Goal: Check status: Check status

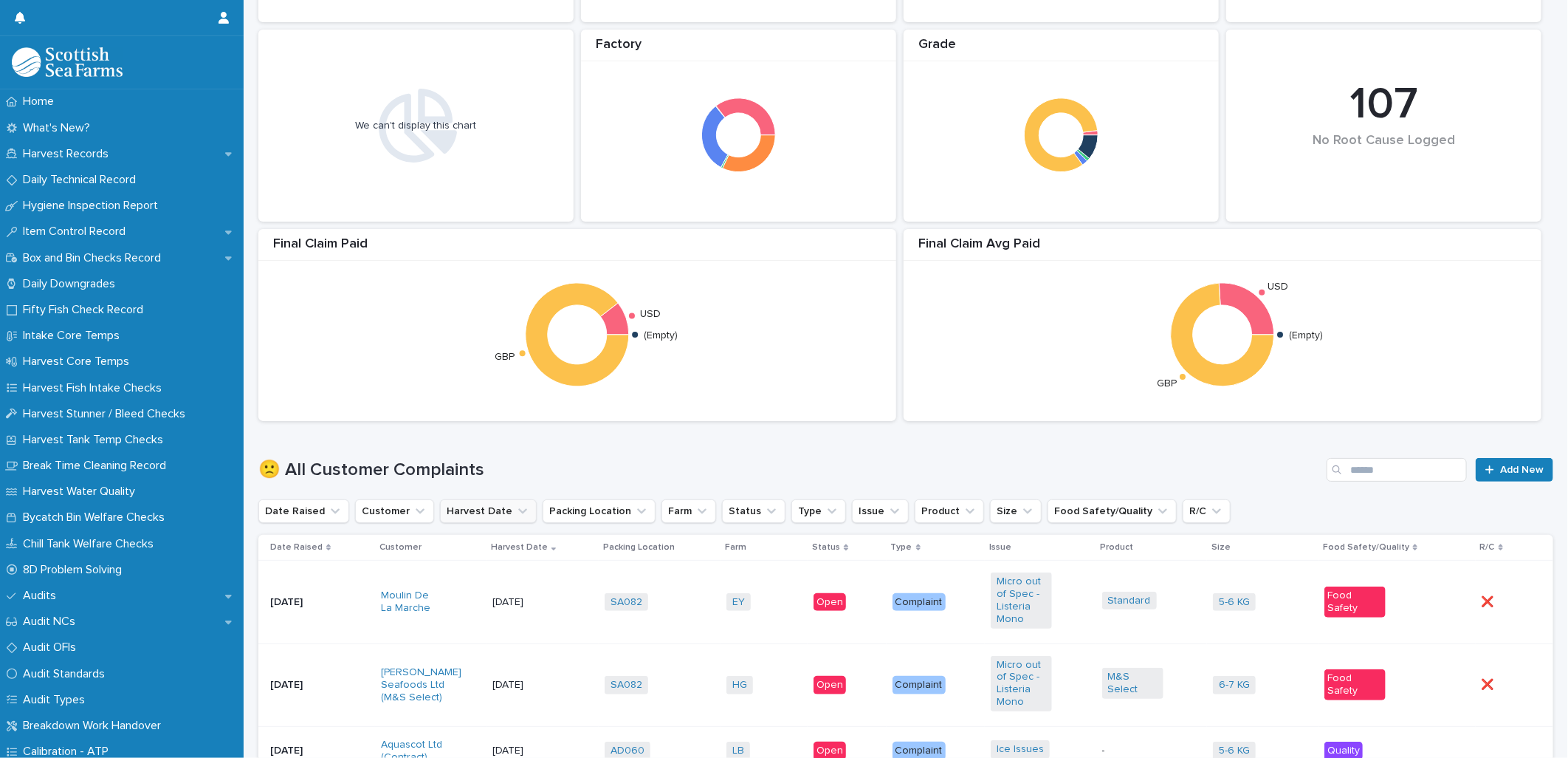
scroll to position [492, 0]
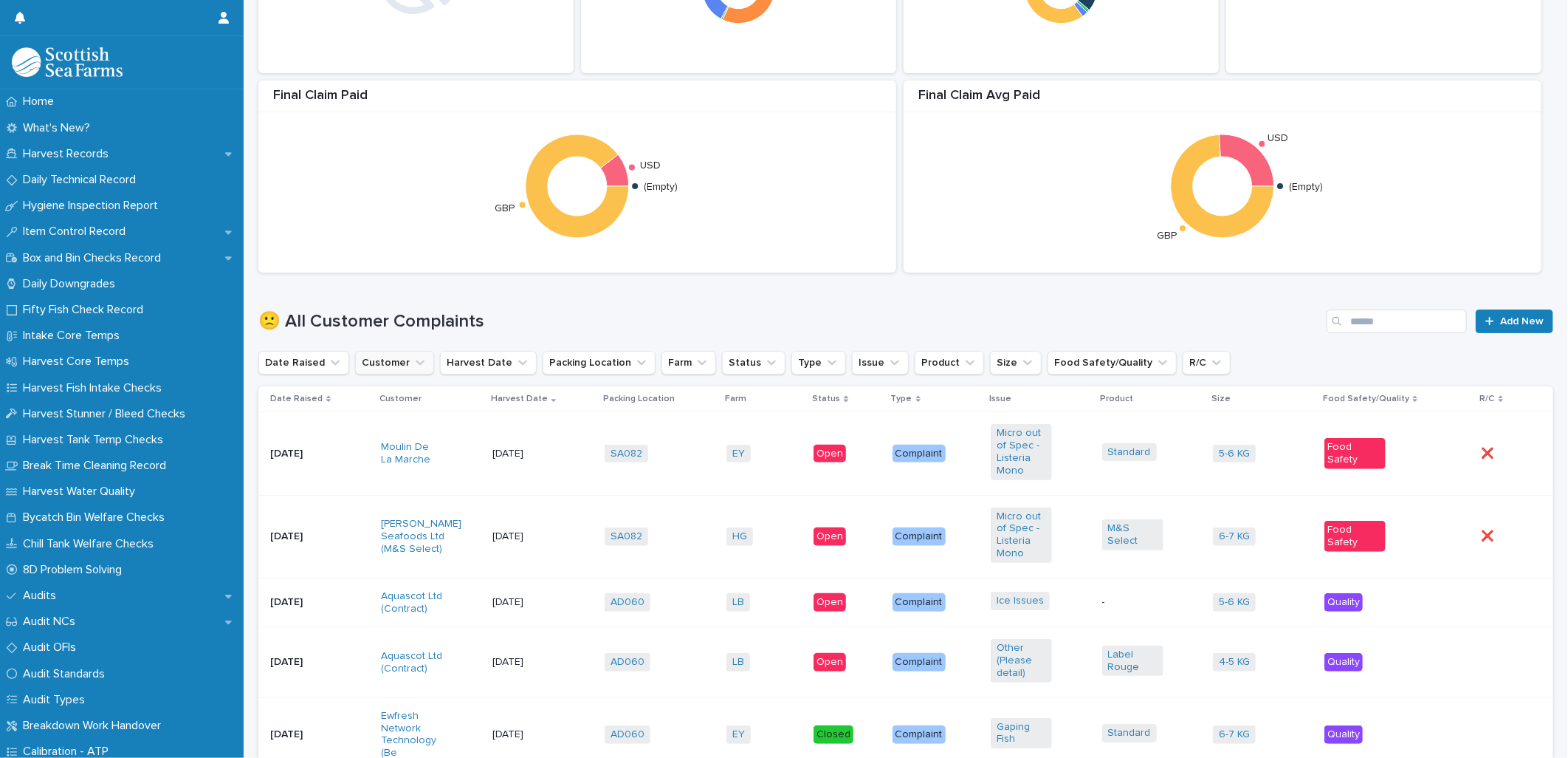
click at [375, 368] on button "Customer" at bounding box center [395, 363] width 79 height 24
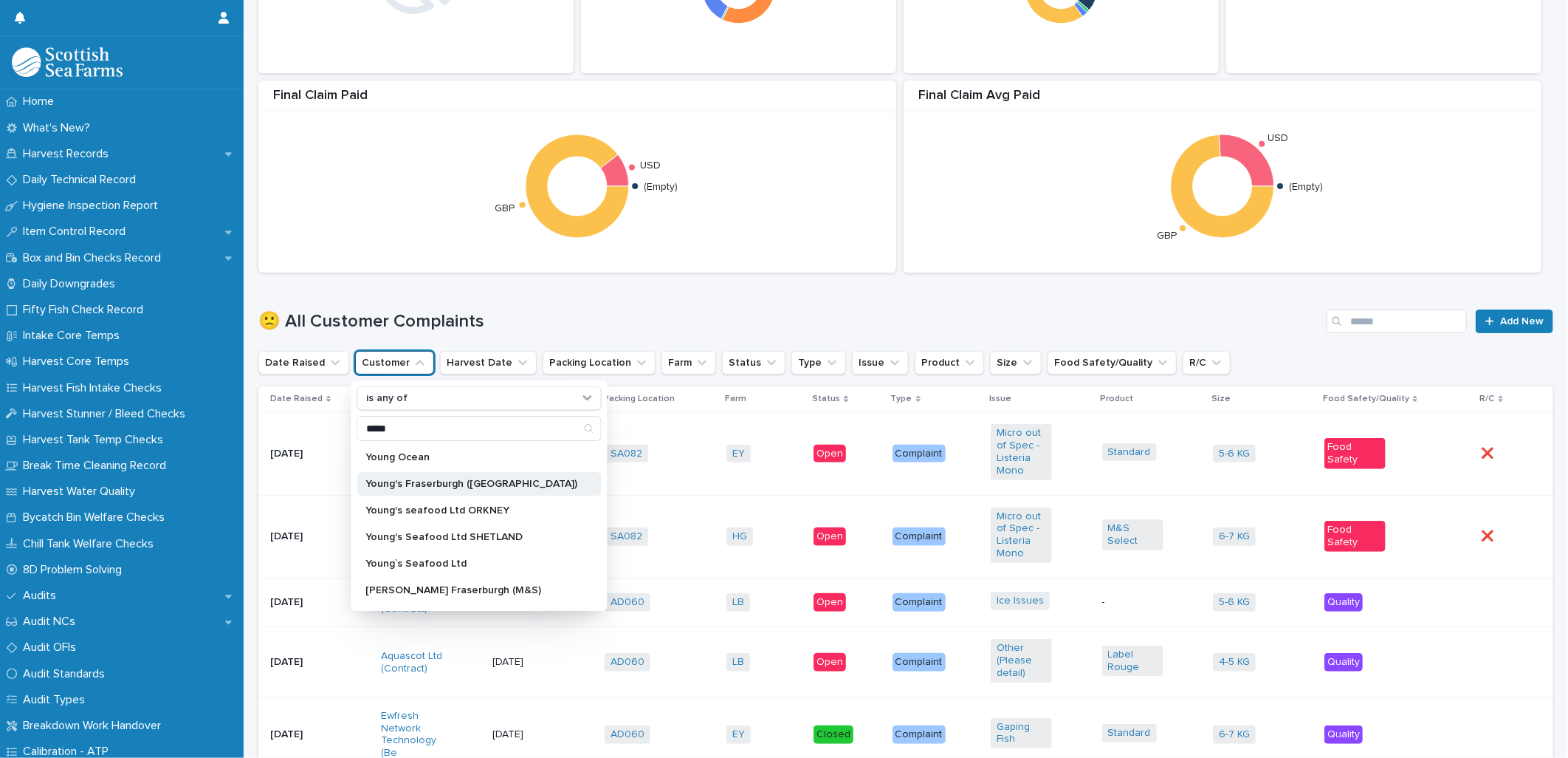
type input "*****"
click at [455, 475] on div "Young's Fraserburgh ([GEOGRAPHIC_DATA])" at bounding box center [480, 484] width 245 height 24
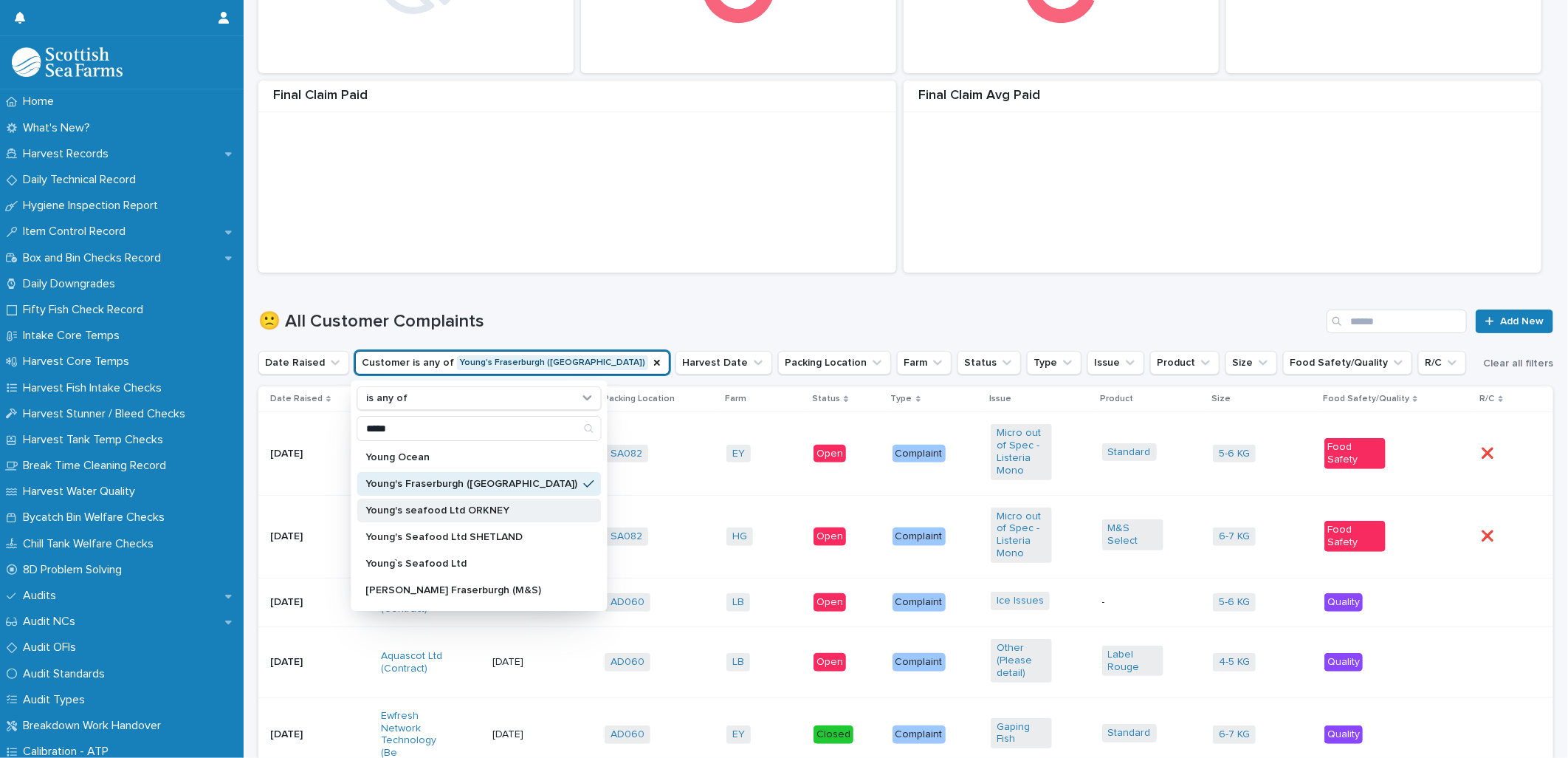
click at [459, 502] on div "Young's seafood Ltd ORKNEY" at bounding box center [480, 510] width 245 height 24
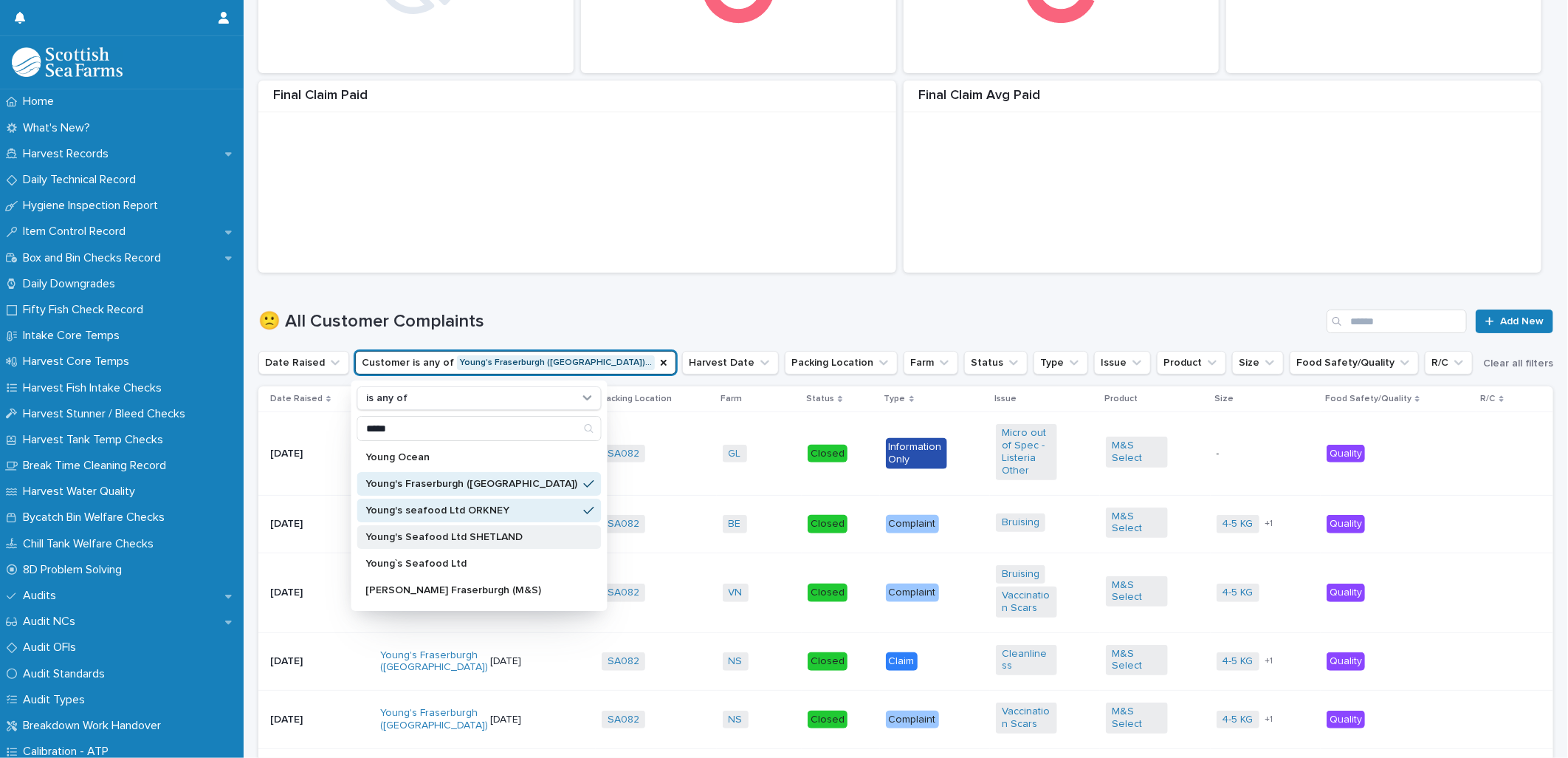
click at [464, 533] on p "Young's Seafood Ltd SHETLAND" at bounding box center [472, 537] width 212 height 10
click at [460, 562] on p "Young`s Seafood Ltd" at bounding box center [472, 563] width 212 height 10
click at [463, 585] on p "[PERSON_NAME] Fraserburgh (M&S)" at bounding box center [472, 590] width 212 height 10
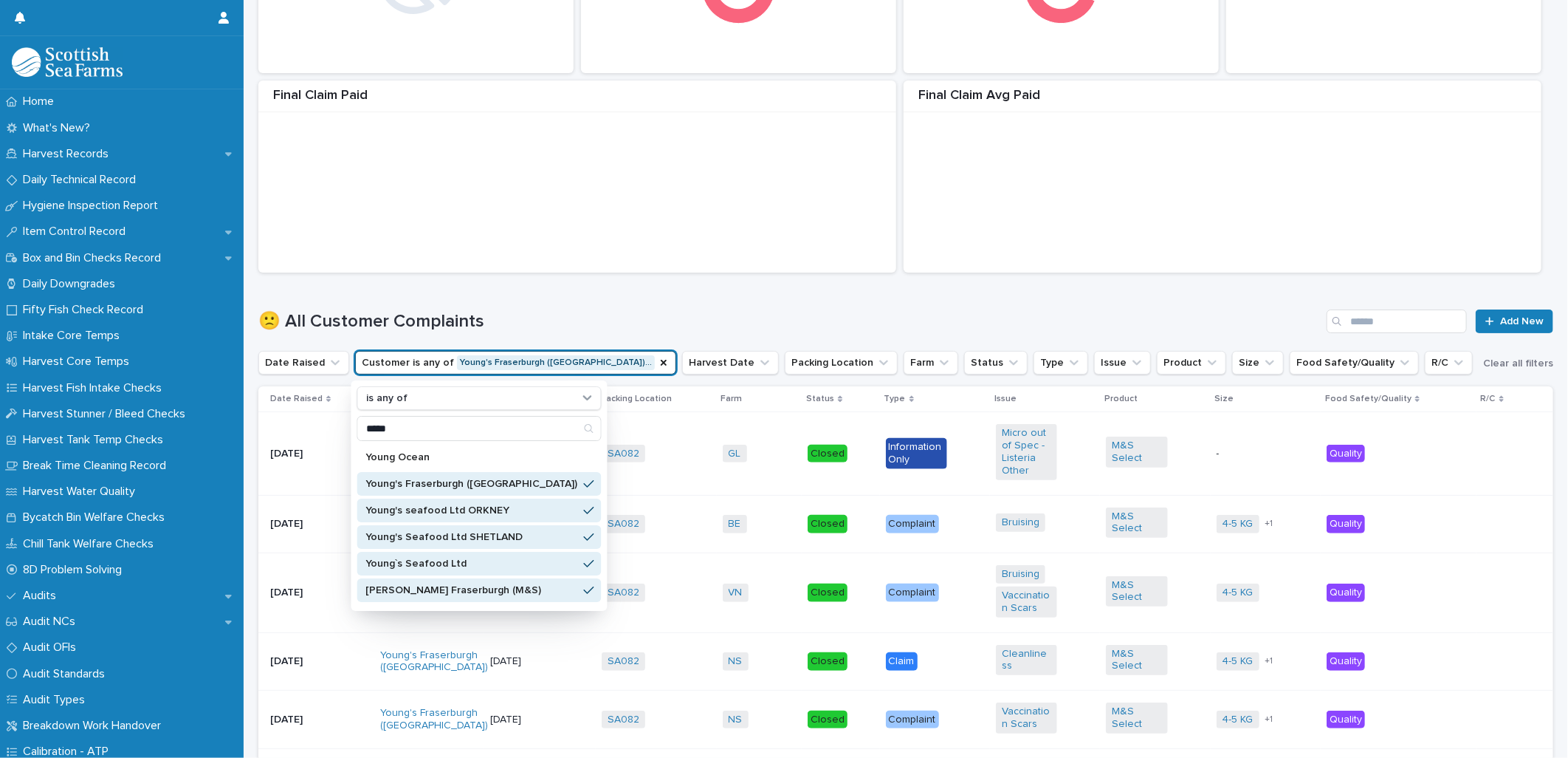
scroll to position [76, 0]
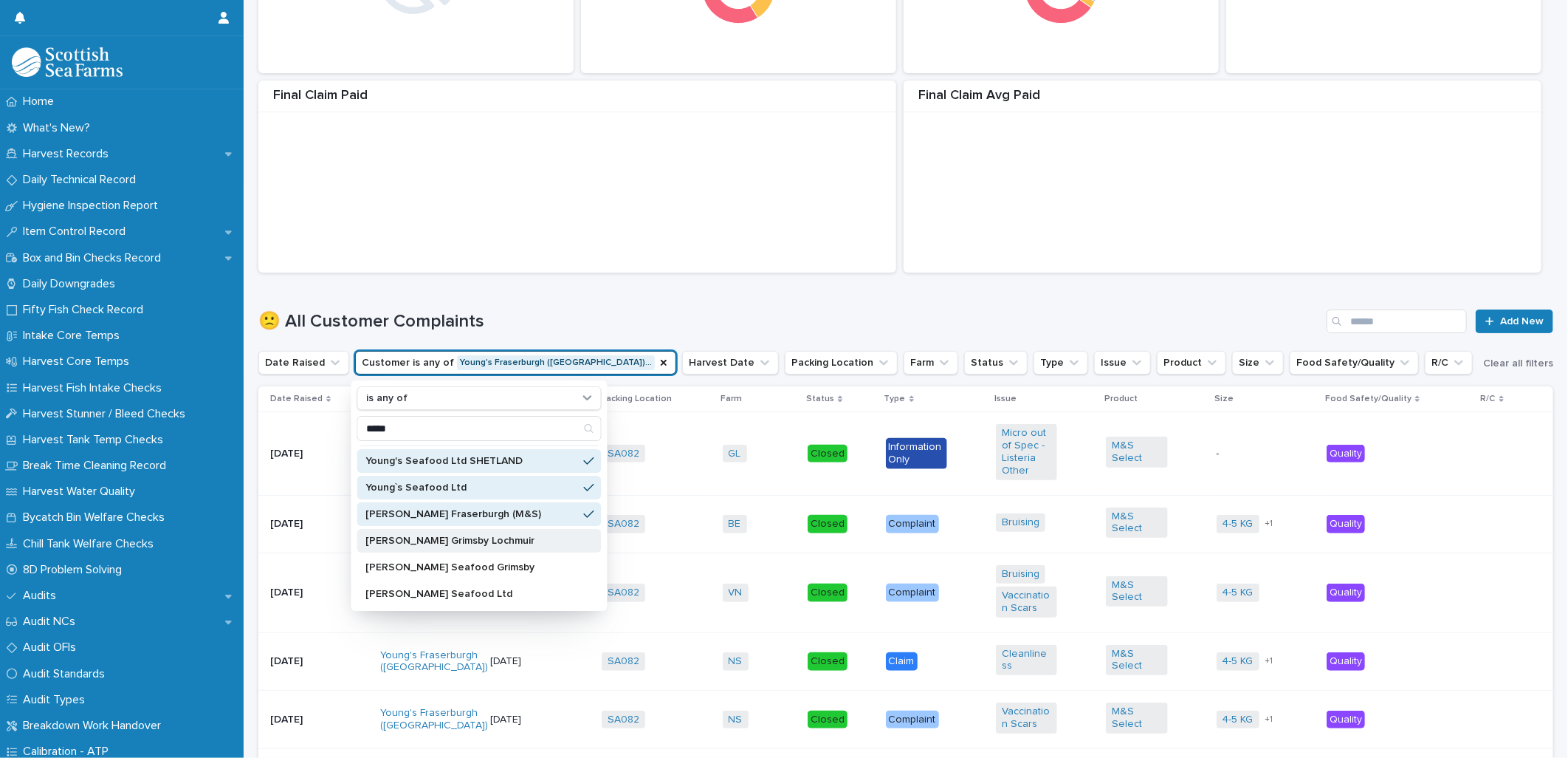
click at [459, 542] on p "[PERSON_NAME] Grimsby Lochmuir" at bounding box center [472, 541] width 212 height 10
click at [461, 564] on p "[PERSON_NAME] Seafood Grimsby" at bounding box center [472, 567] width 212 height 10
click at [455, 589] on p "[PERSON_NAME] Seafood Ltd" at bounding box center [472, 594] width 212 height 10
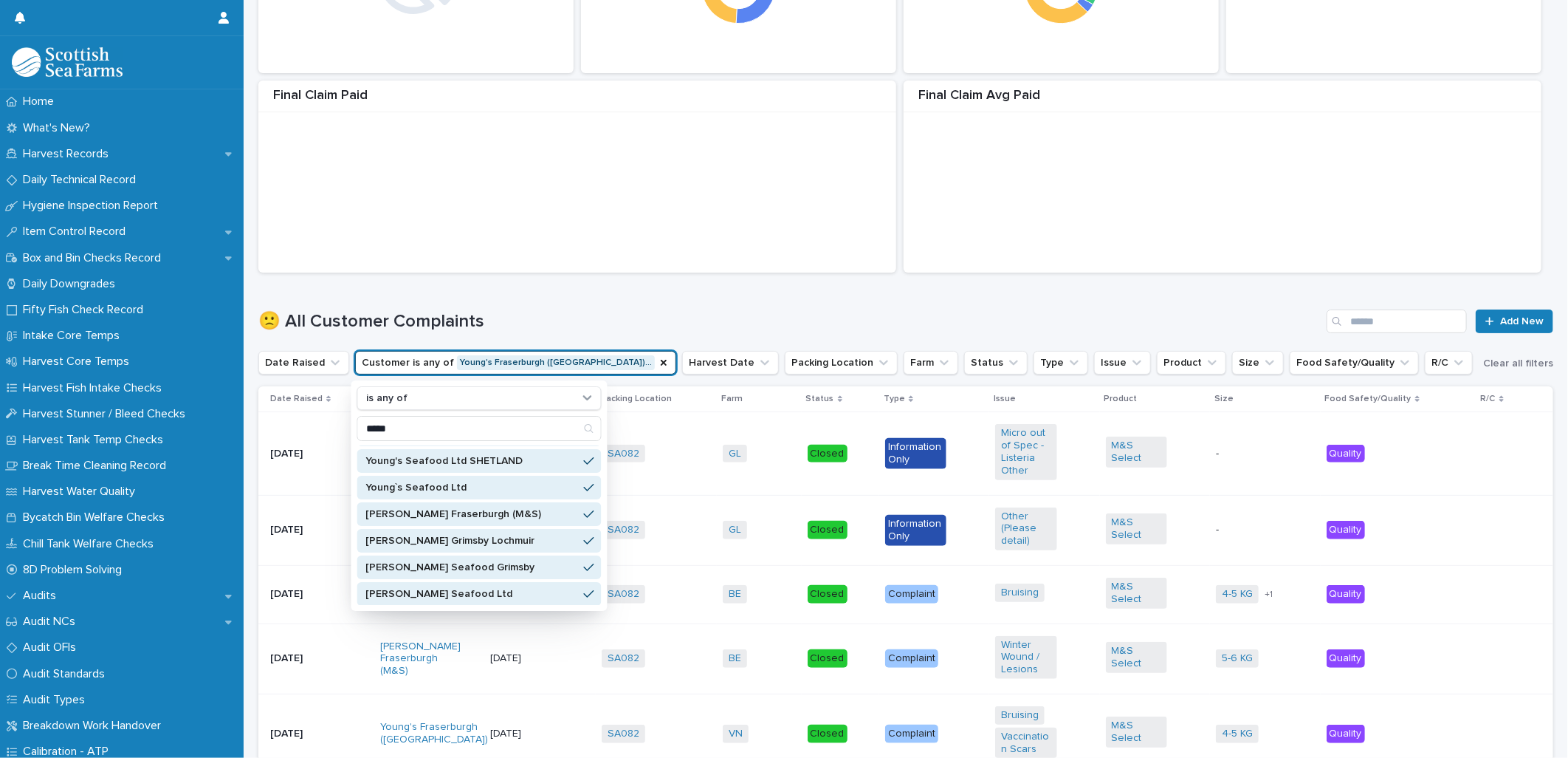
click at [578, 288] on div "🙁 All Customer Complaints Add New" at bounding box center [905, 315] width 1295 height 71
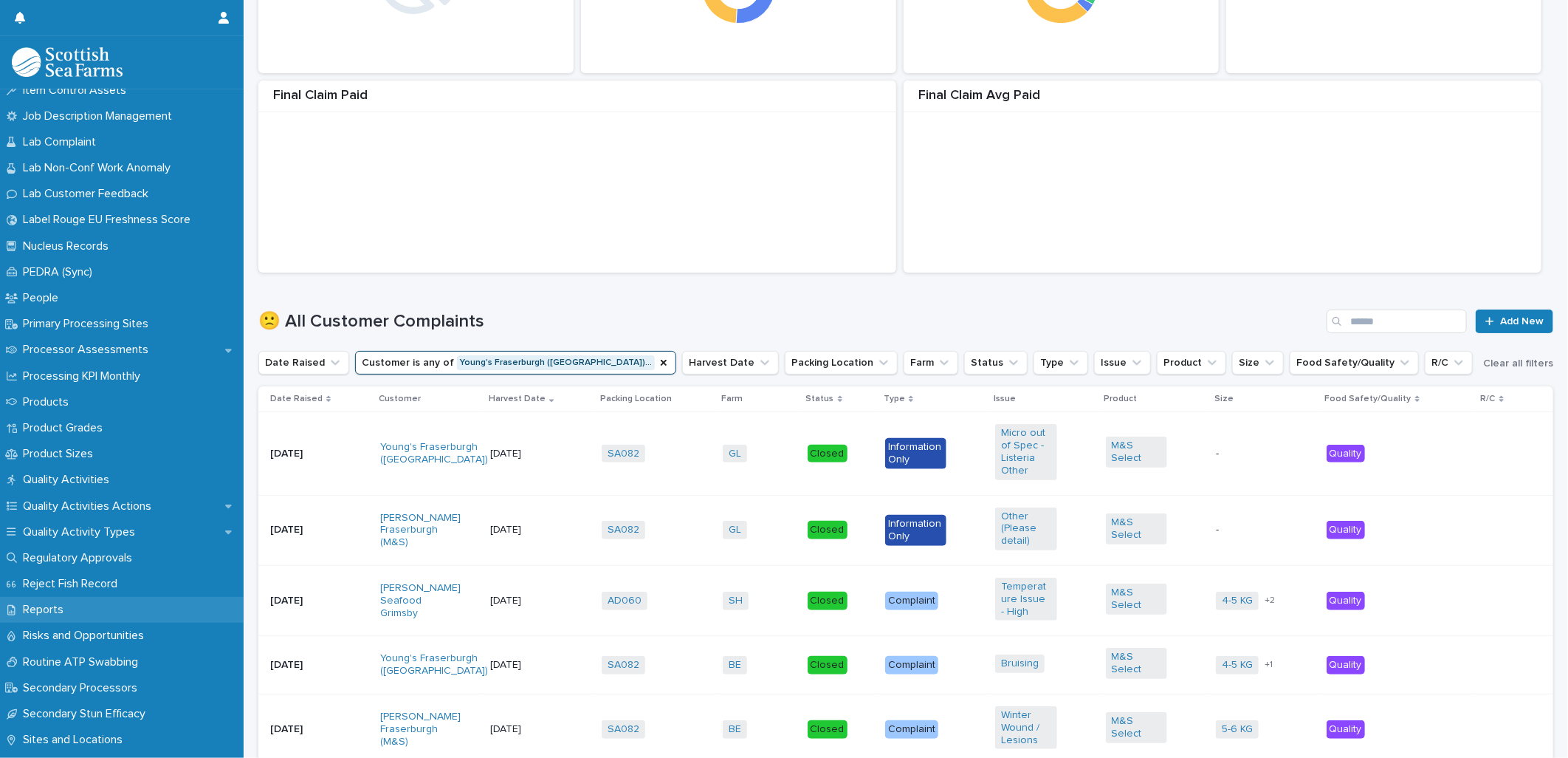
scroll to position [1723, 0]
click at [93, 347] on p "Processor Assessments" at bounding box center [88, 350] width 143 height 14
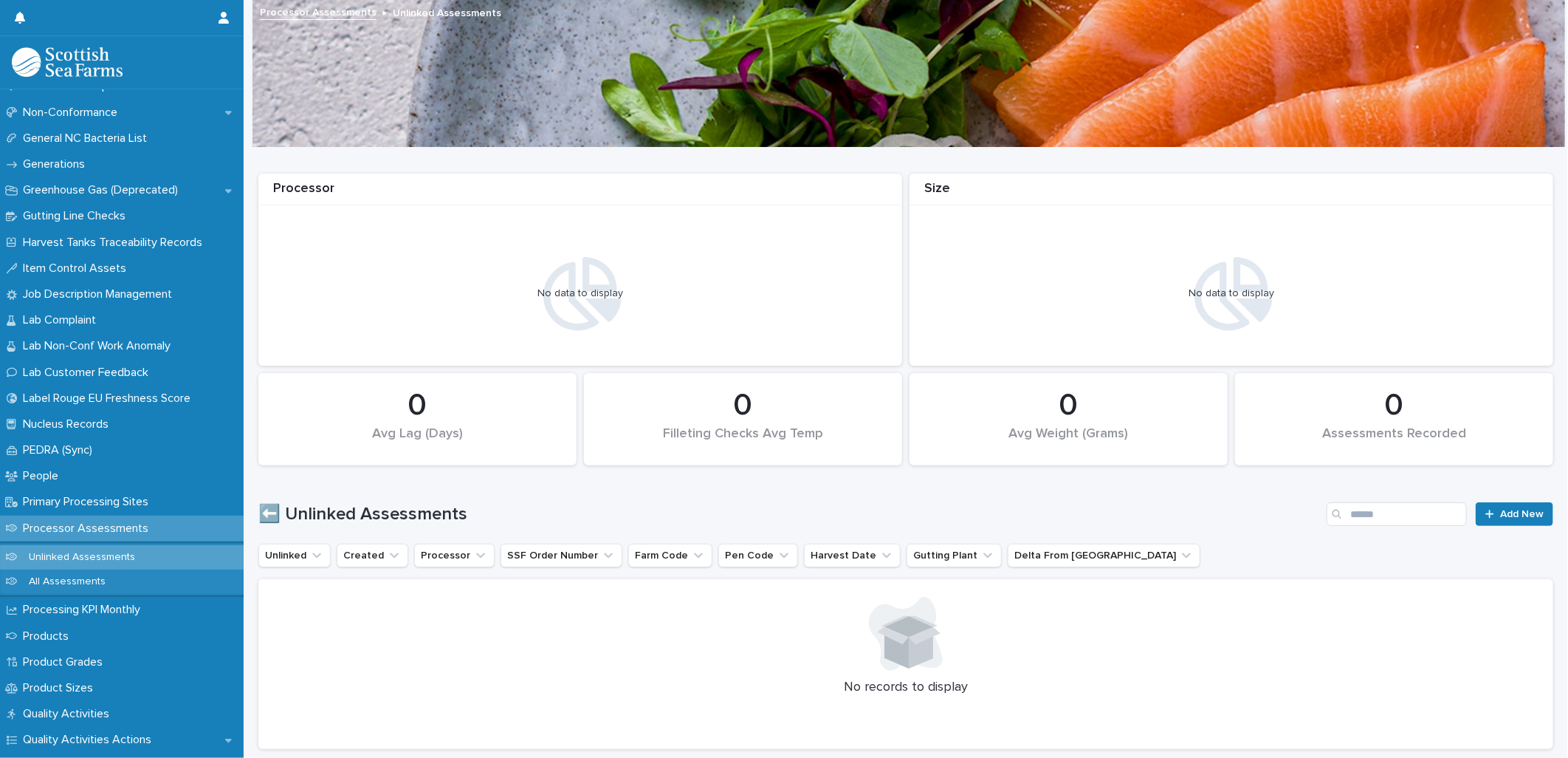
scroll to position [1559, 0]
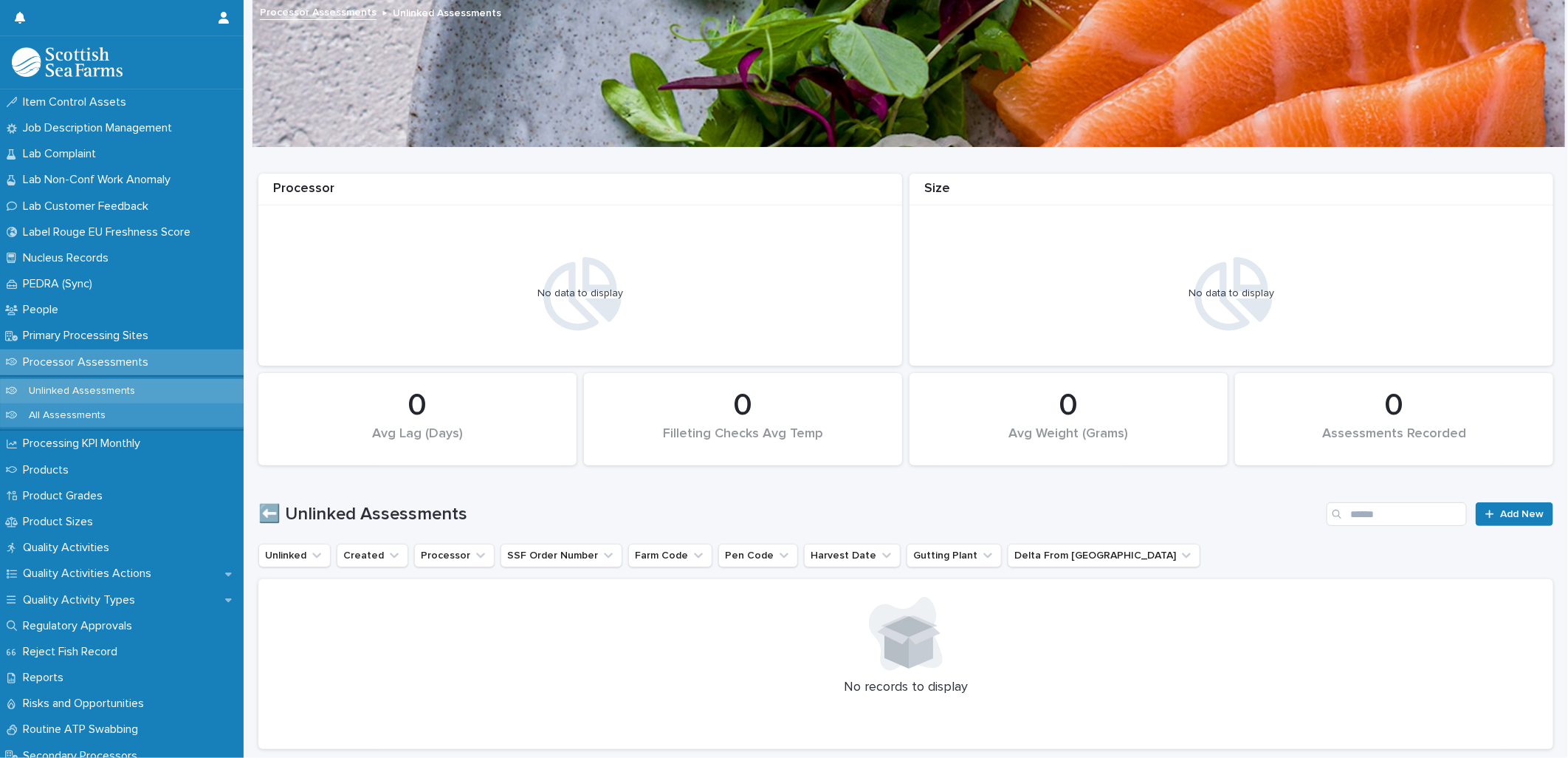
click at [85, 412] on p "All Assessments" at bounding box center [67, 415] width 100 height 13
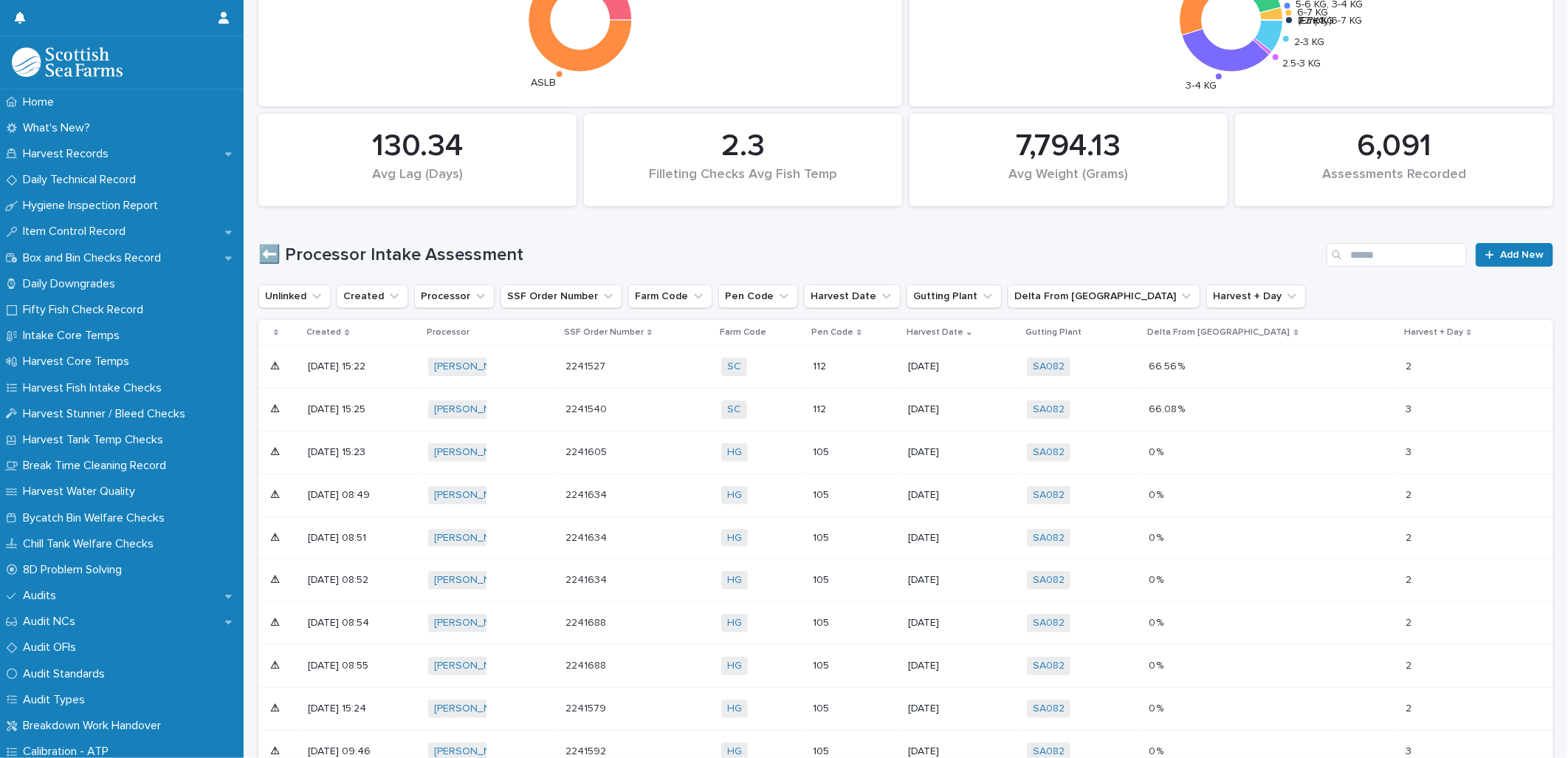
scroll to position [328, 0]
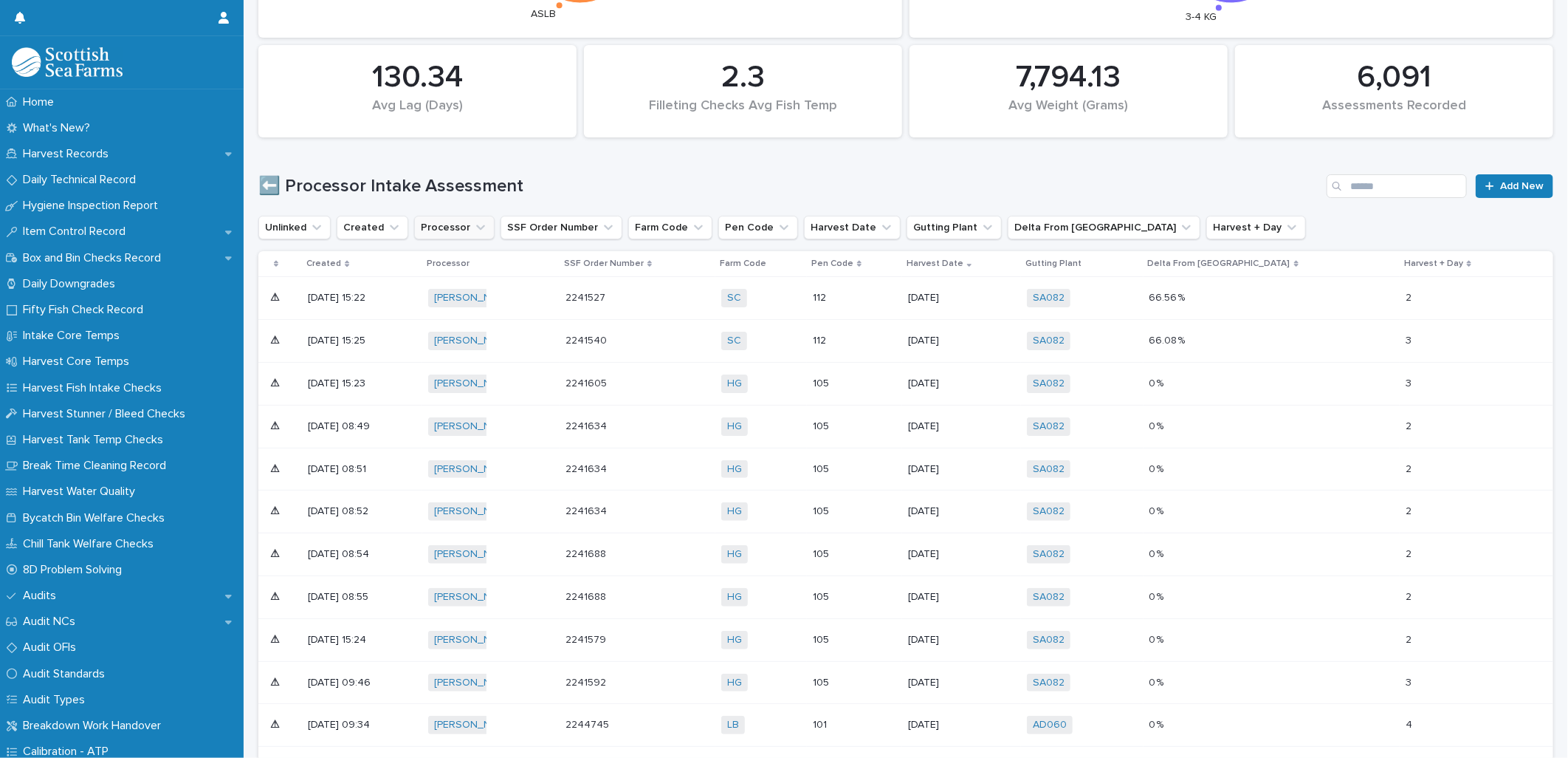
click at [459, 225] on button "Processor" at bounding box center [455, 227] width 81 height 24
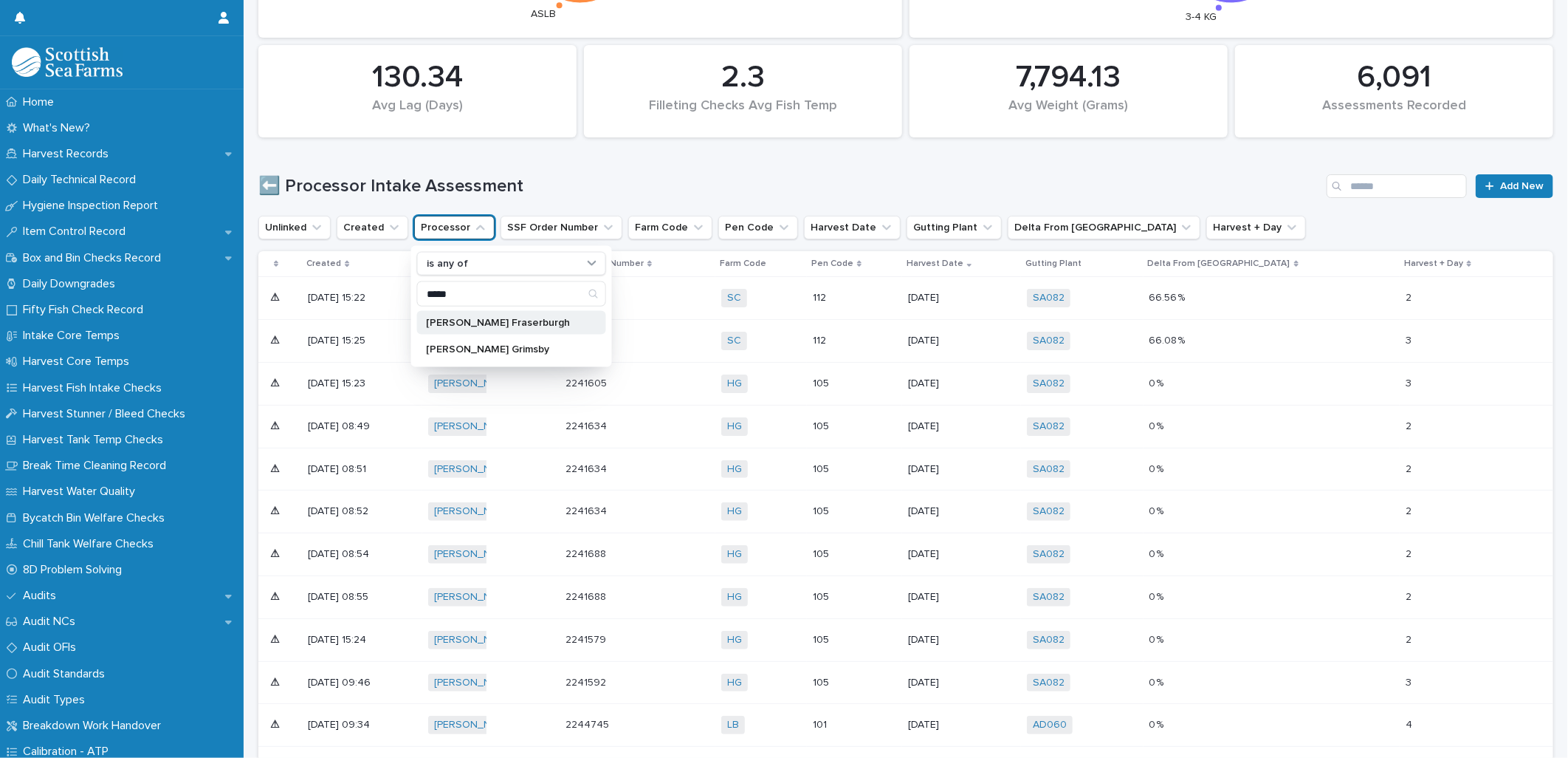
type input "*****"
click at [473, 322] on p "[PERSON_NAME] Fraserburgh" at bounding box center [503, 323] width 156 height 10
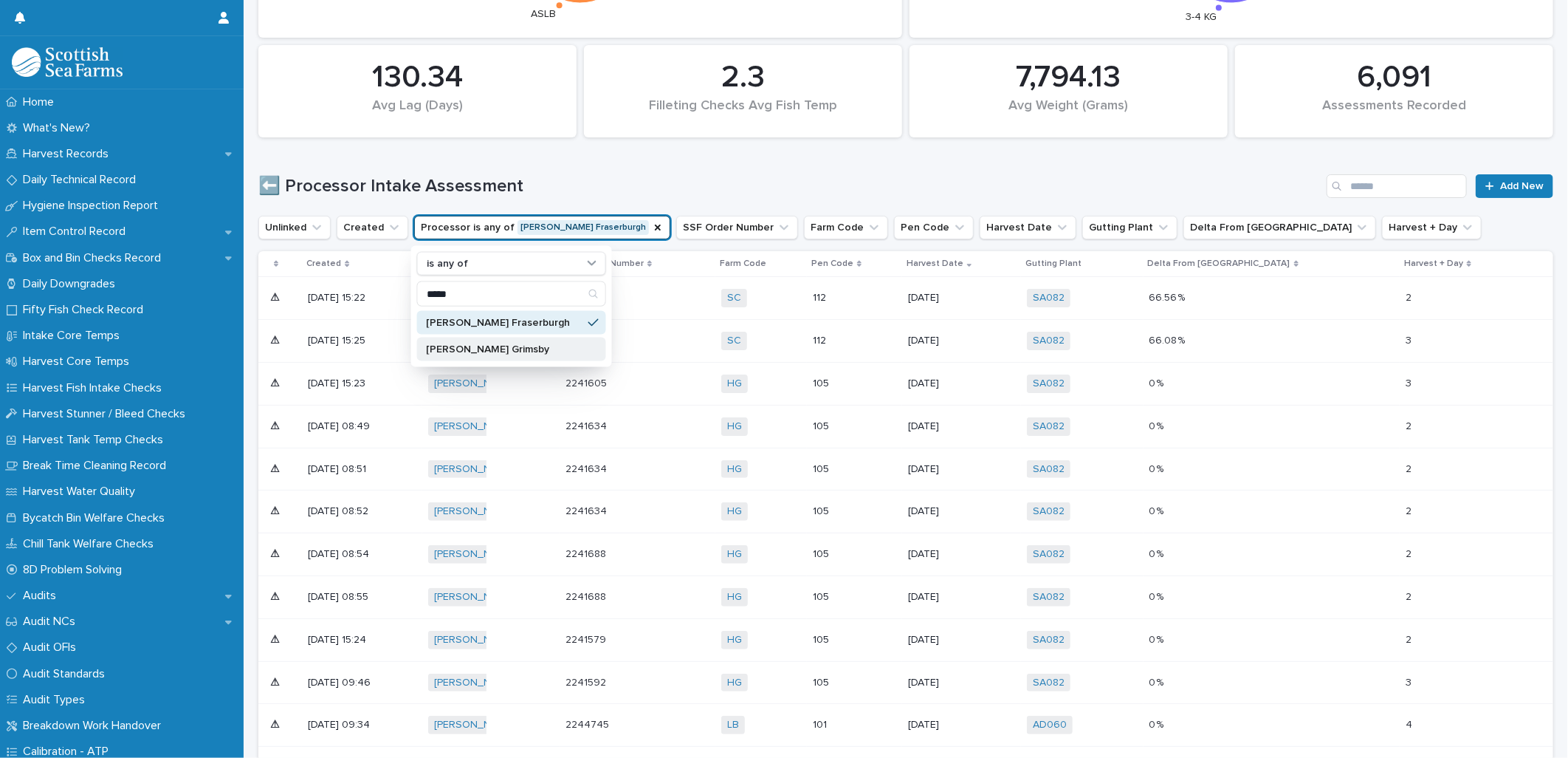
click at [471, 344] on p "[PERSON_NAME] Grimsby" at bounding box center [503, 349] width 156 height 10
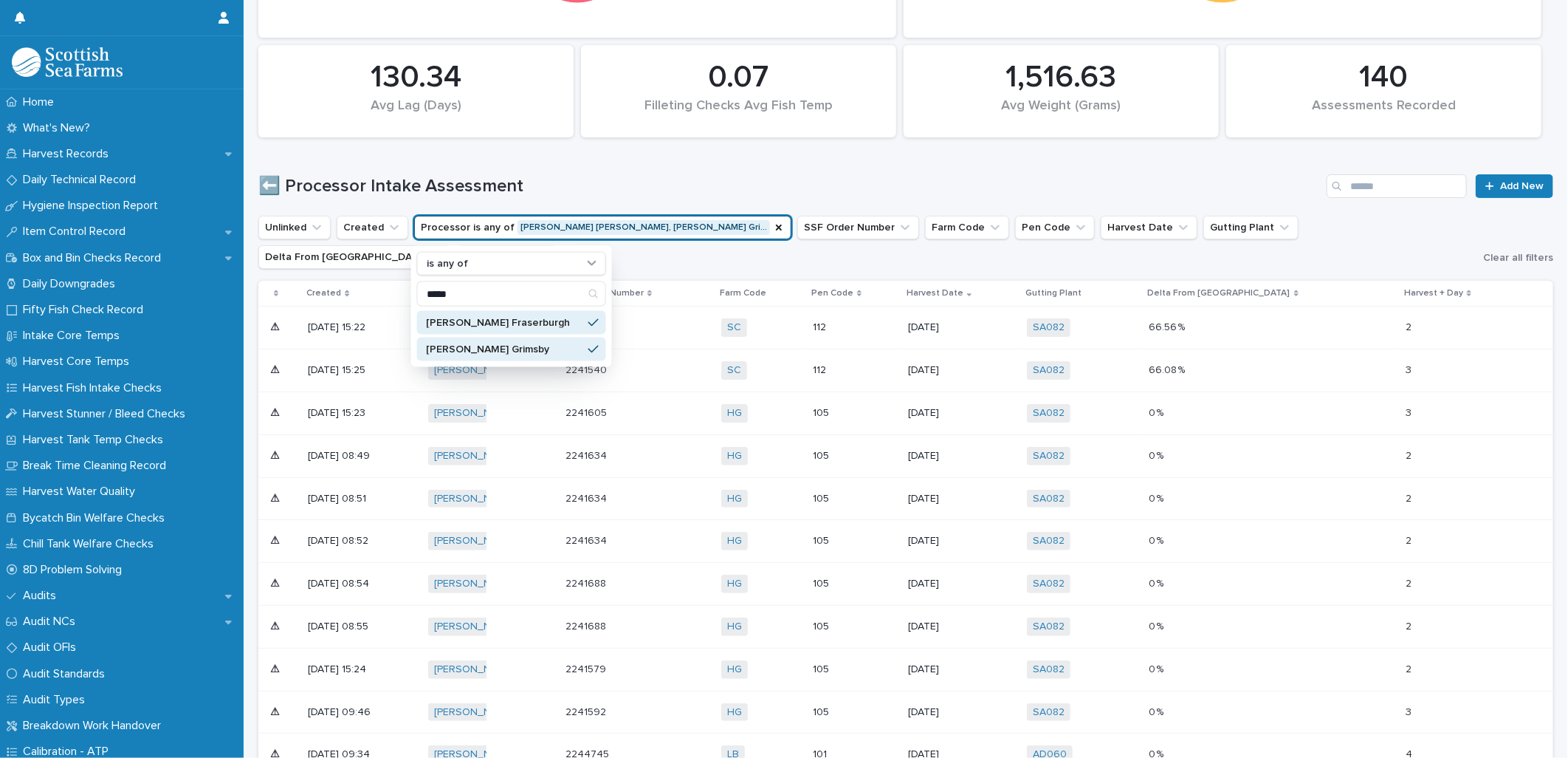
click at [687, 160] on div "⬅️ Processor Intake Assessment Add New" at bounding box center [905, 180] width 1295 height 71
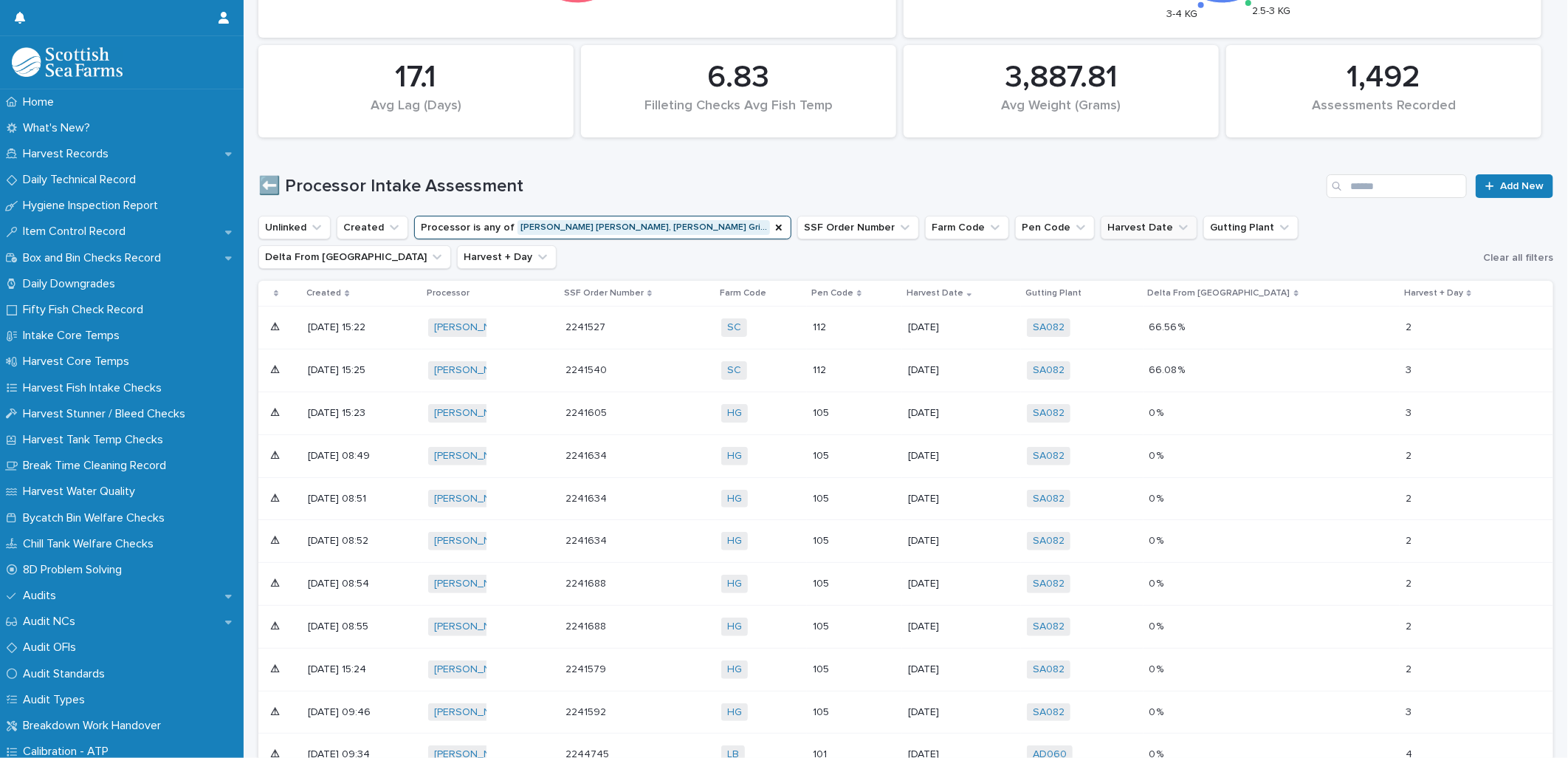
click at [1179, 226] on icon "Harvest Date" at bounding box center [1183, 227] width 9 height 5
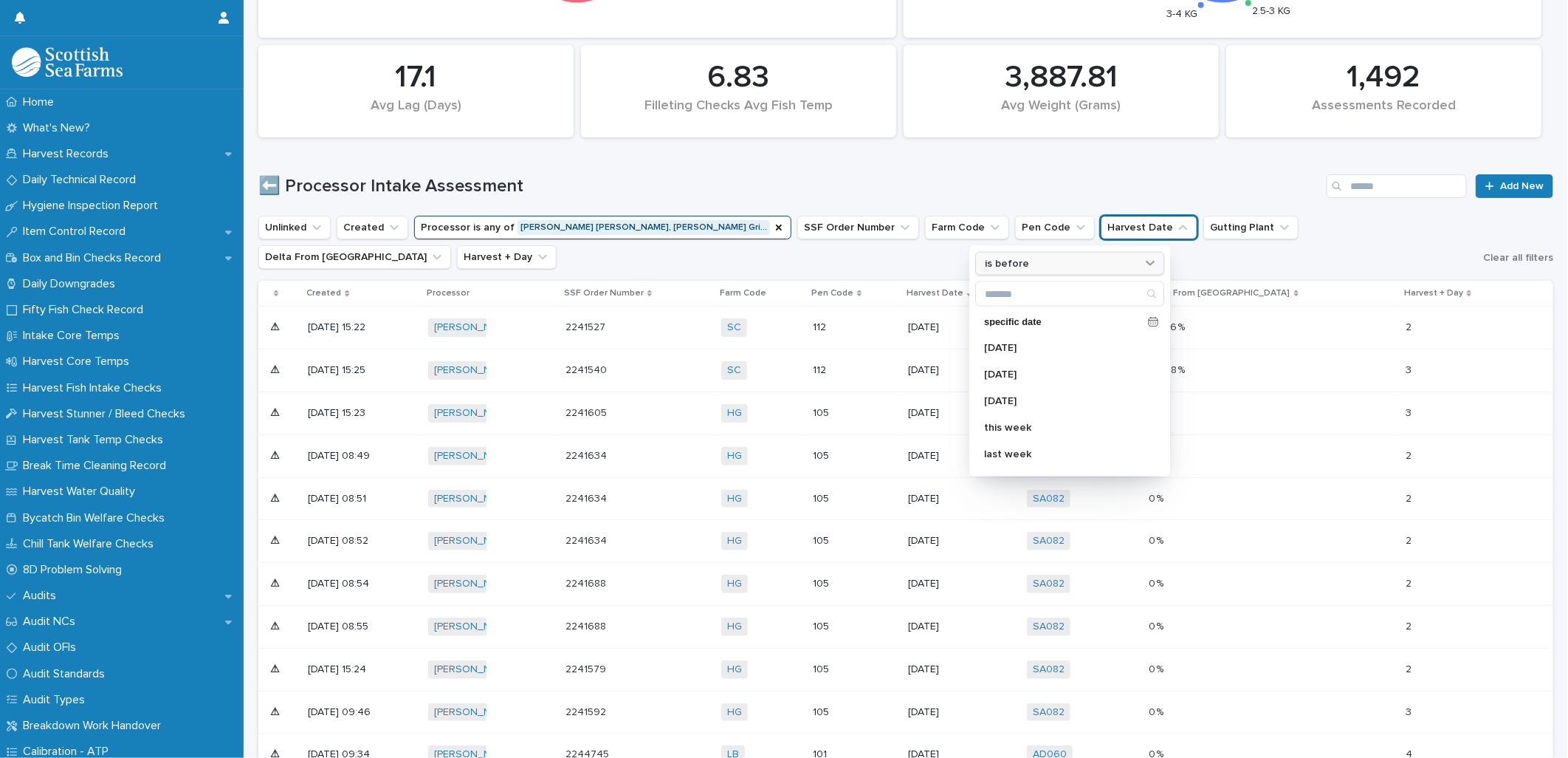
click at [1039, 266] on div "is before" at bounding box center [1061, 263] width 163 height 16
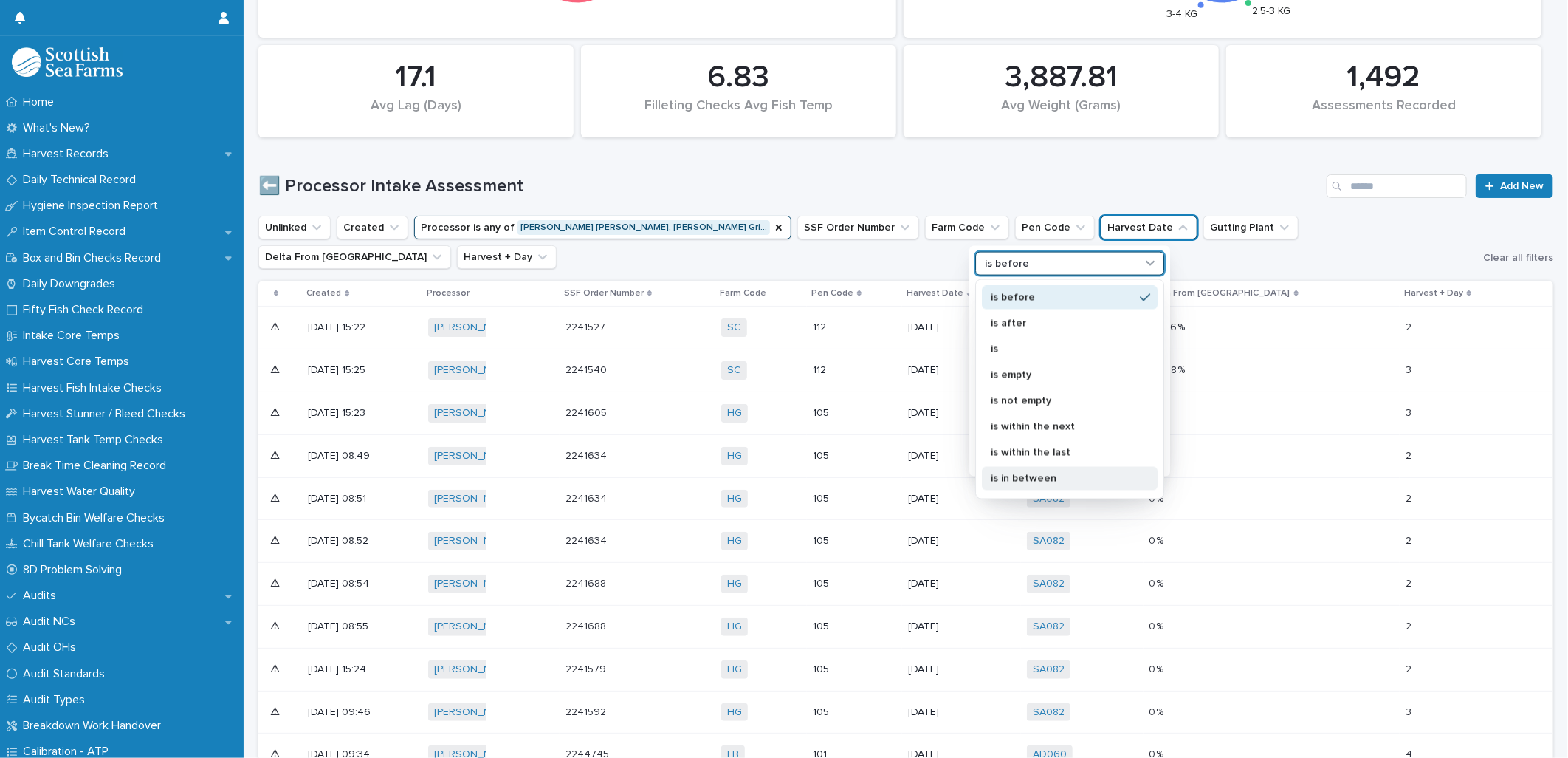
click at [1032, 475] on p "is in between" at bounding box center [1062, 478] width 143 height 10
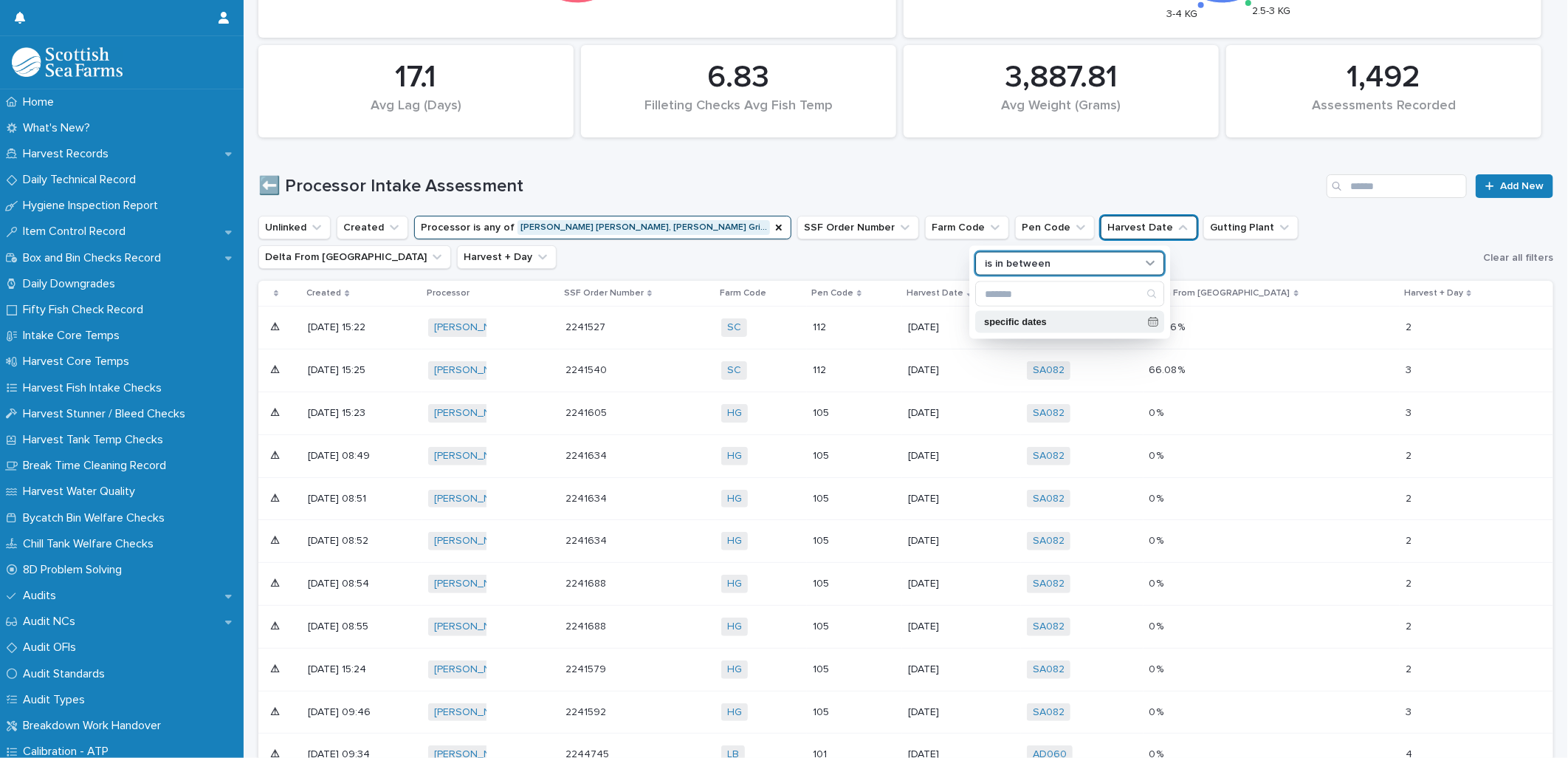
click at [1026, 315] on div "specific dates" at bounding box center [1070, 323] width 189 height 22
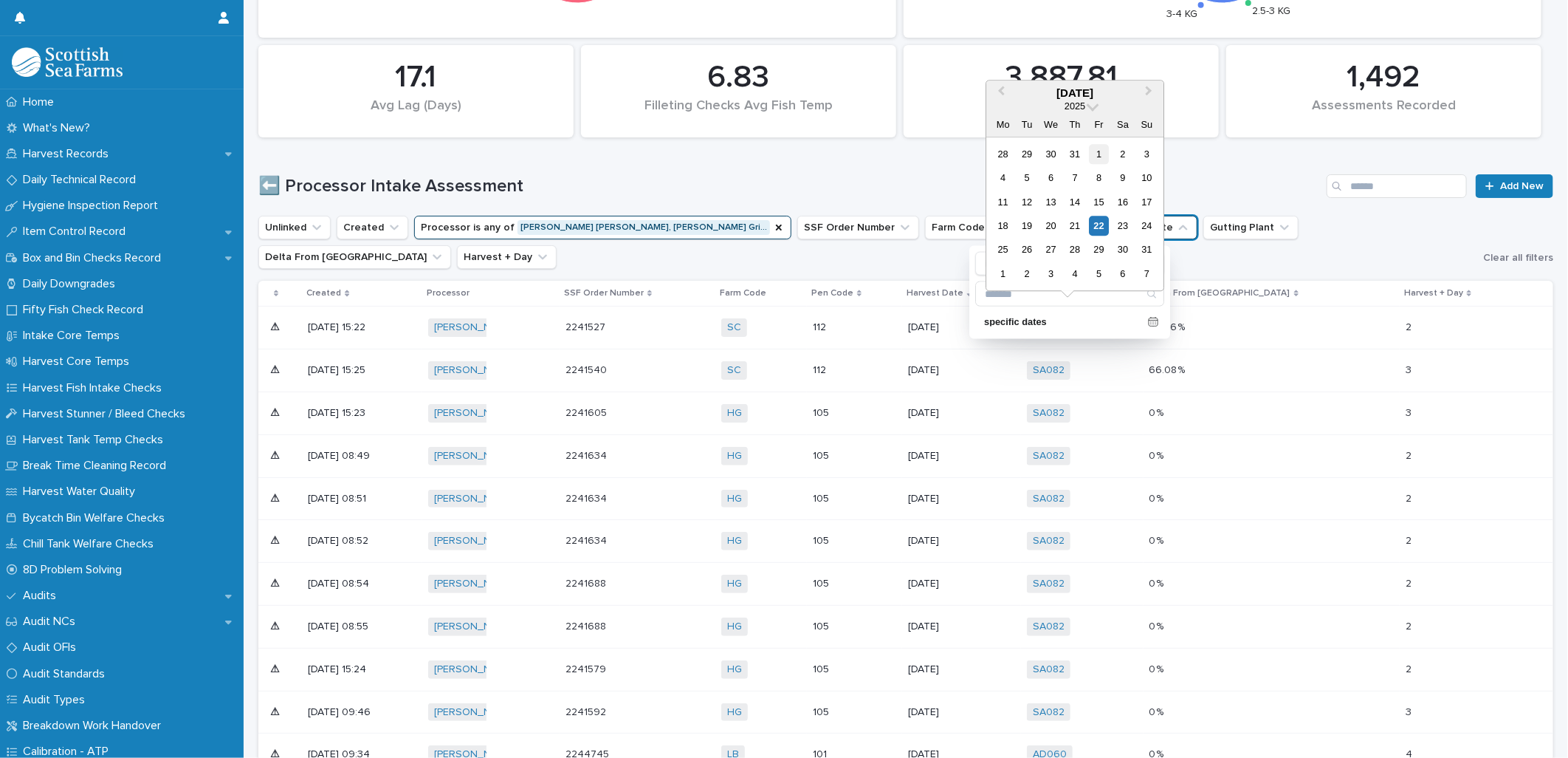
click at [1102, 153] on div "1" at bounding box center [1099, 153] width 20 height 20
click at [1105, 223] on div "22" at bounding box center [1099, 225] width 20 height 20
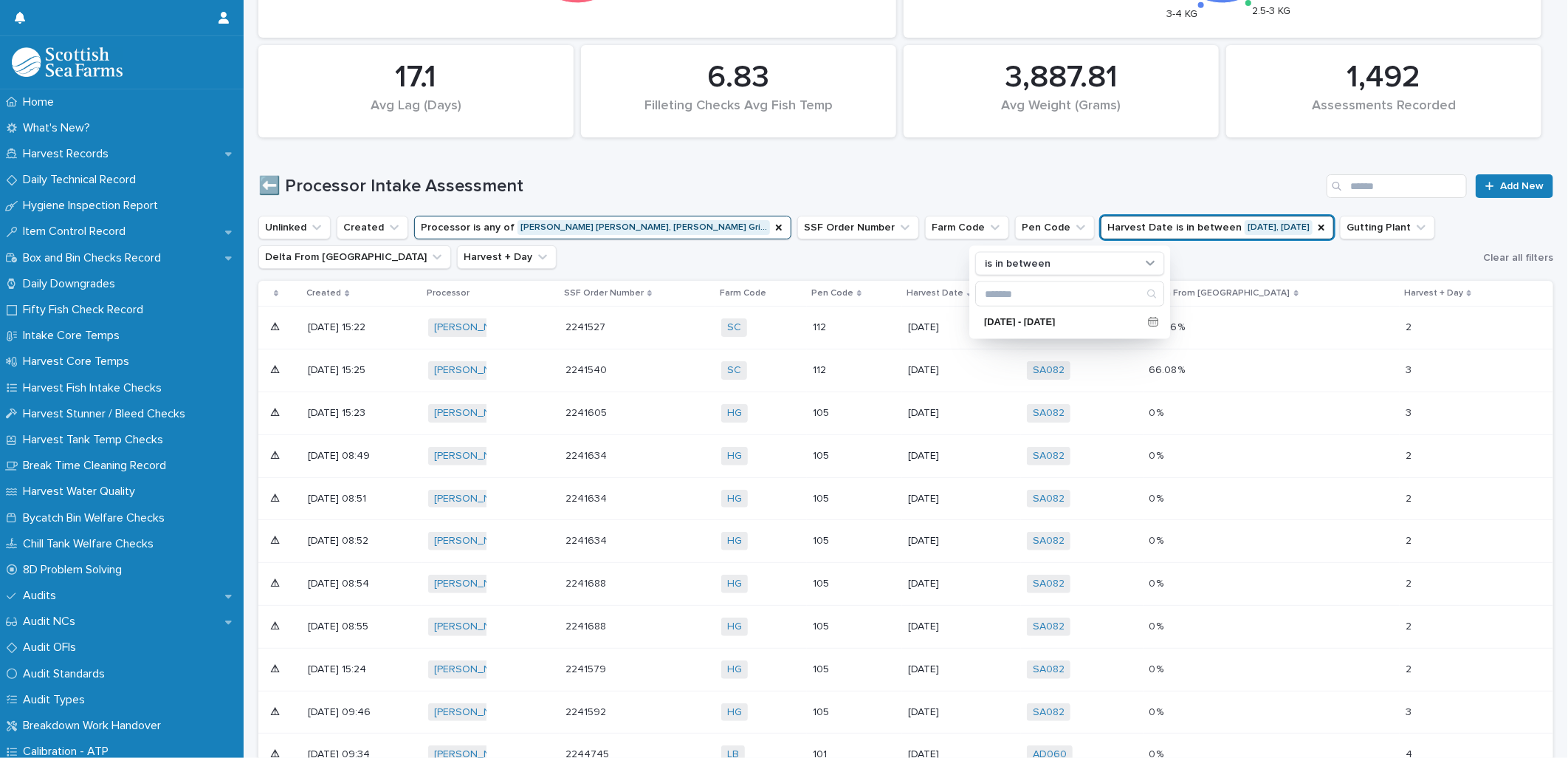
scroll to position [343, 0]
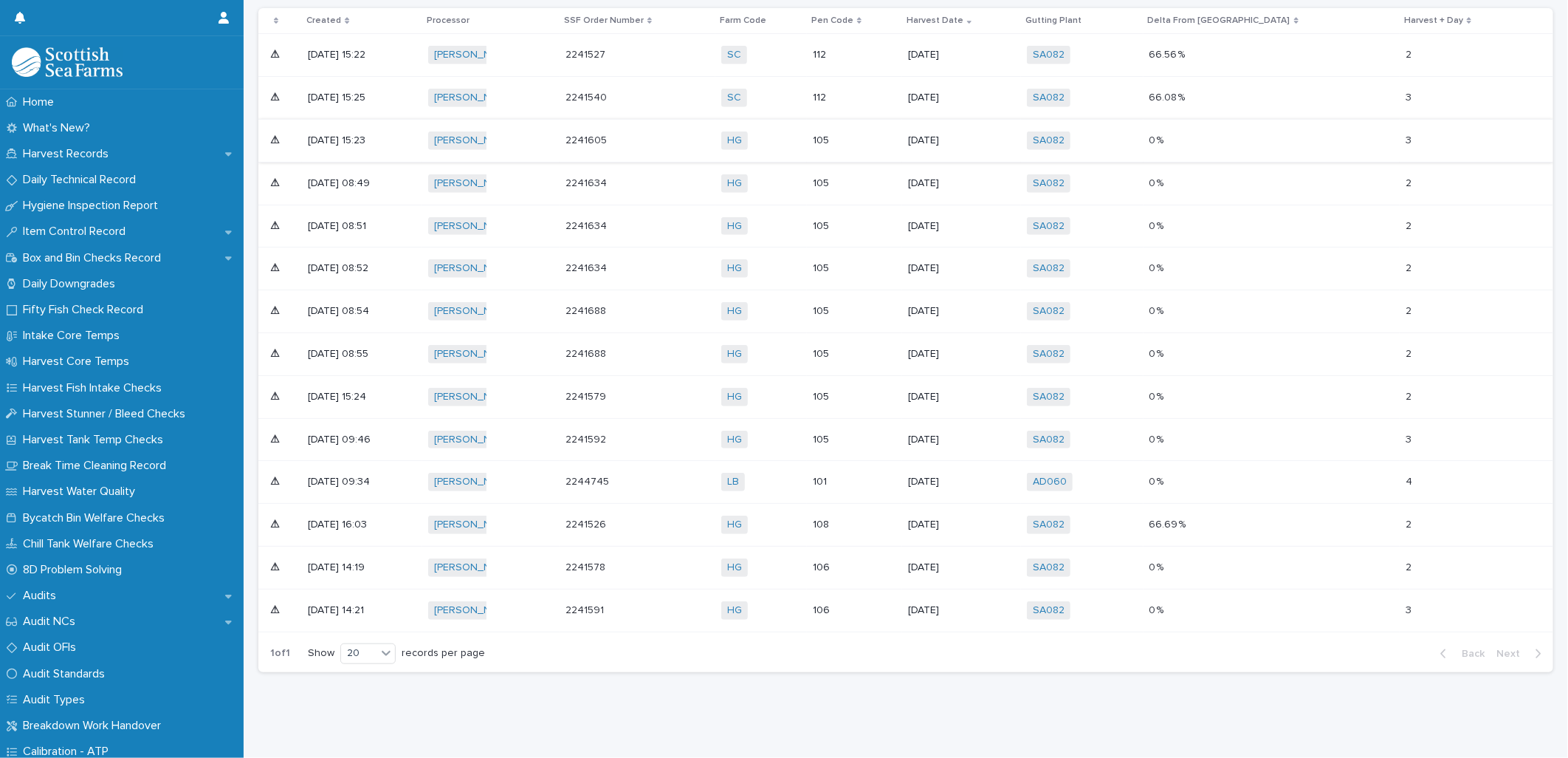
scroll to position [658, 0]
click at [693, 685] on div "Loading... Saving… Loading... Saving… 1.14 Avg Lag (Days) 2,931.82 Avg Weight (…" at bounding box center [906, 134] width 1310 height 1173
click at [886, 604] on p "106" at bounding box center [850, 610] width 74 height 13
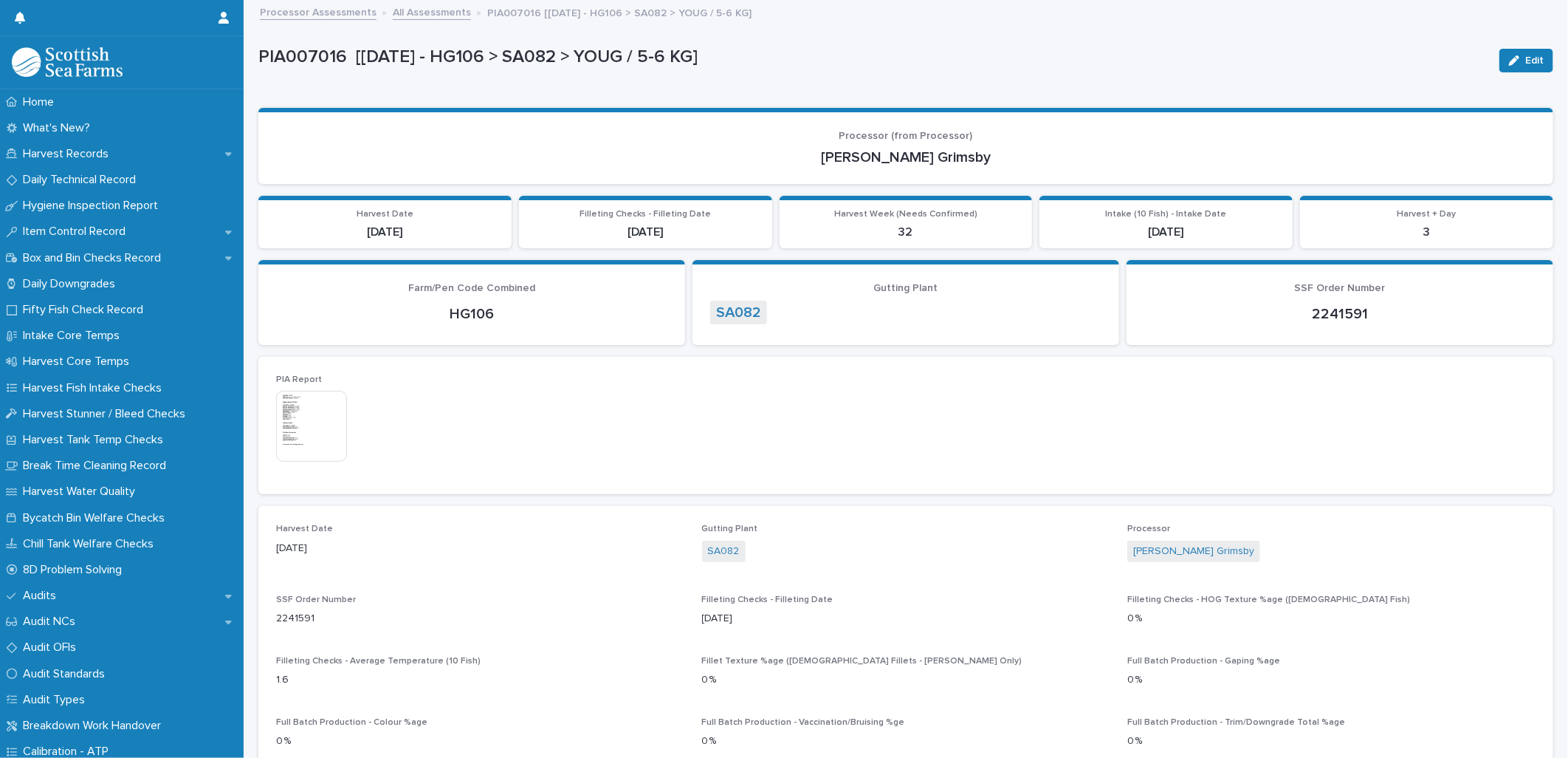
click at [394, 15] on link "All Assessments" at bounding box center [432, 11] width 79 height 17
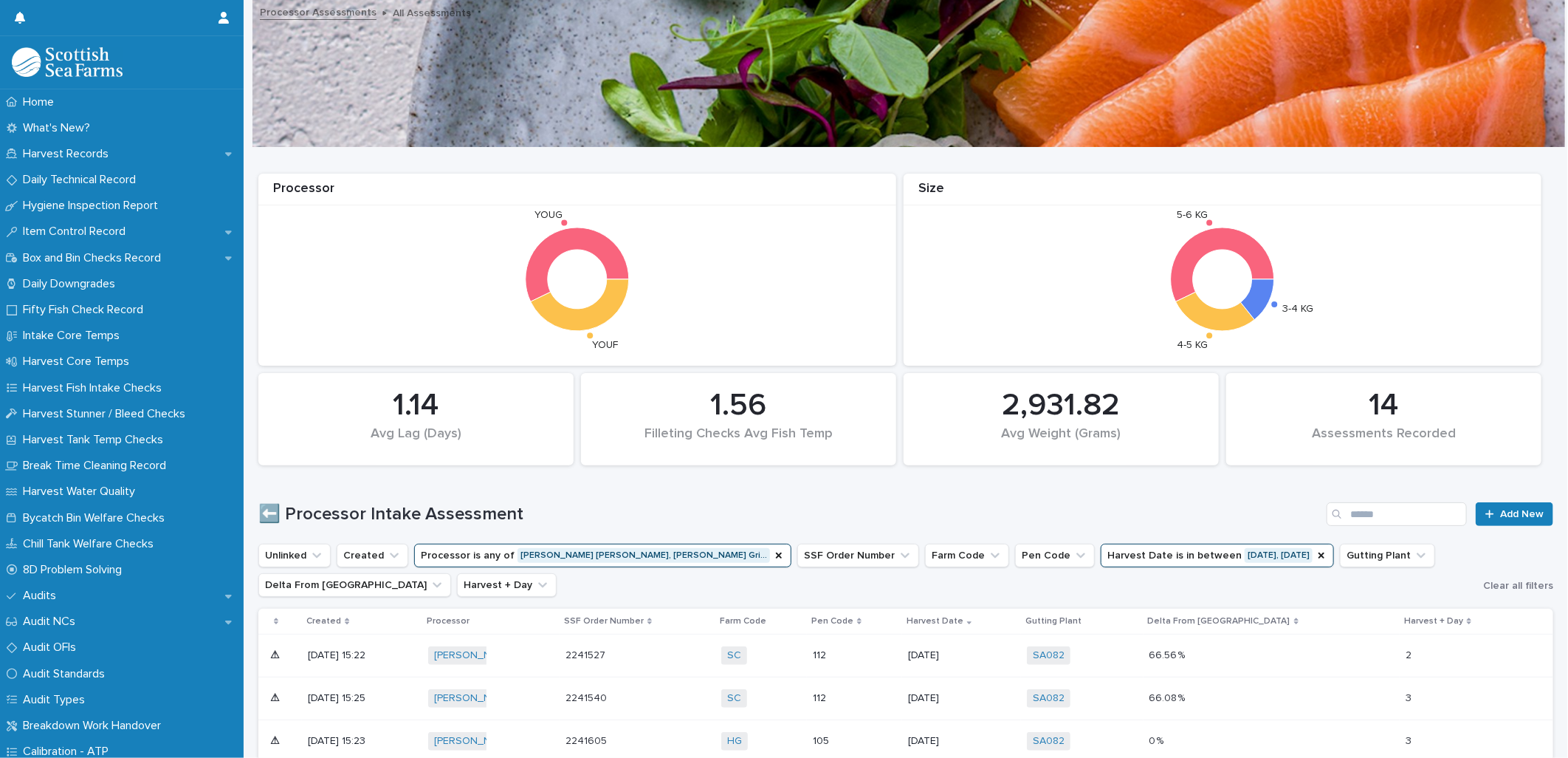
scroll to position [492, 0]
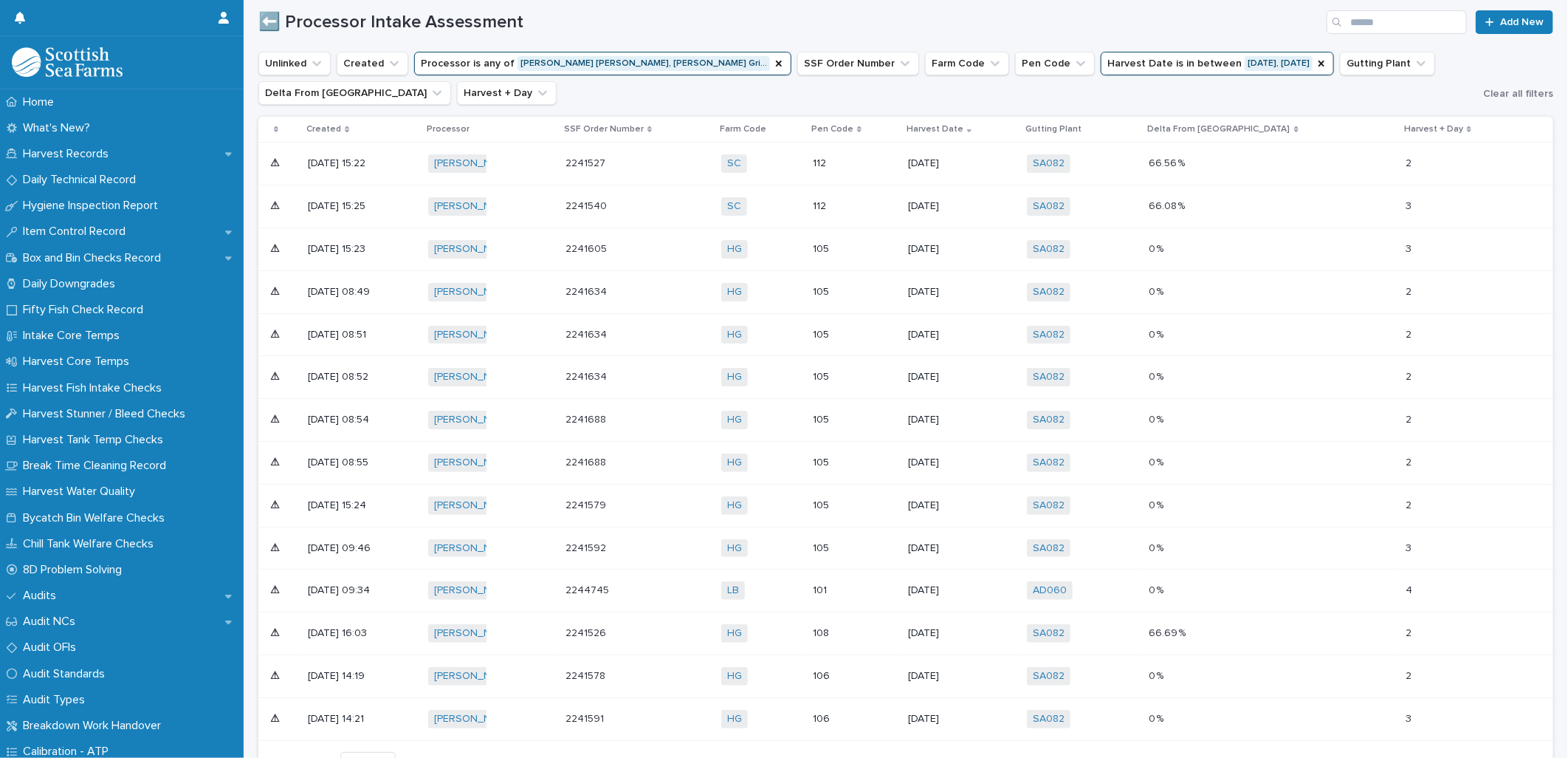
click at [982, 640] on div "[DATE]" at bounding box center [945, 632] width 74 height 16
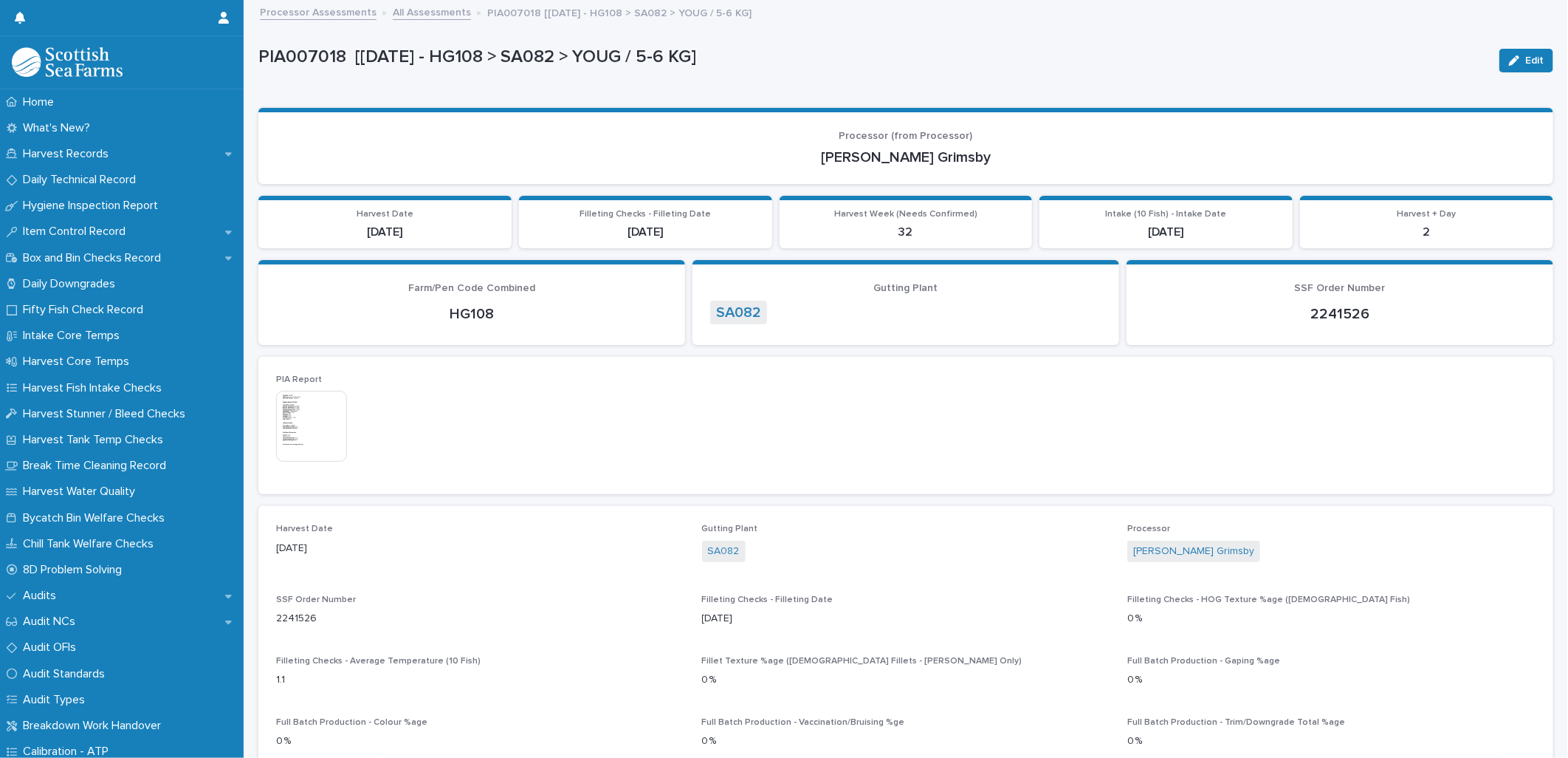
click at [447, 19] on link "All Assessments" at bounding box center [432, 11] width 79 height 17
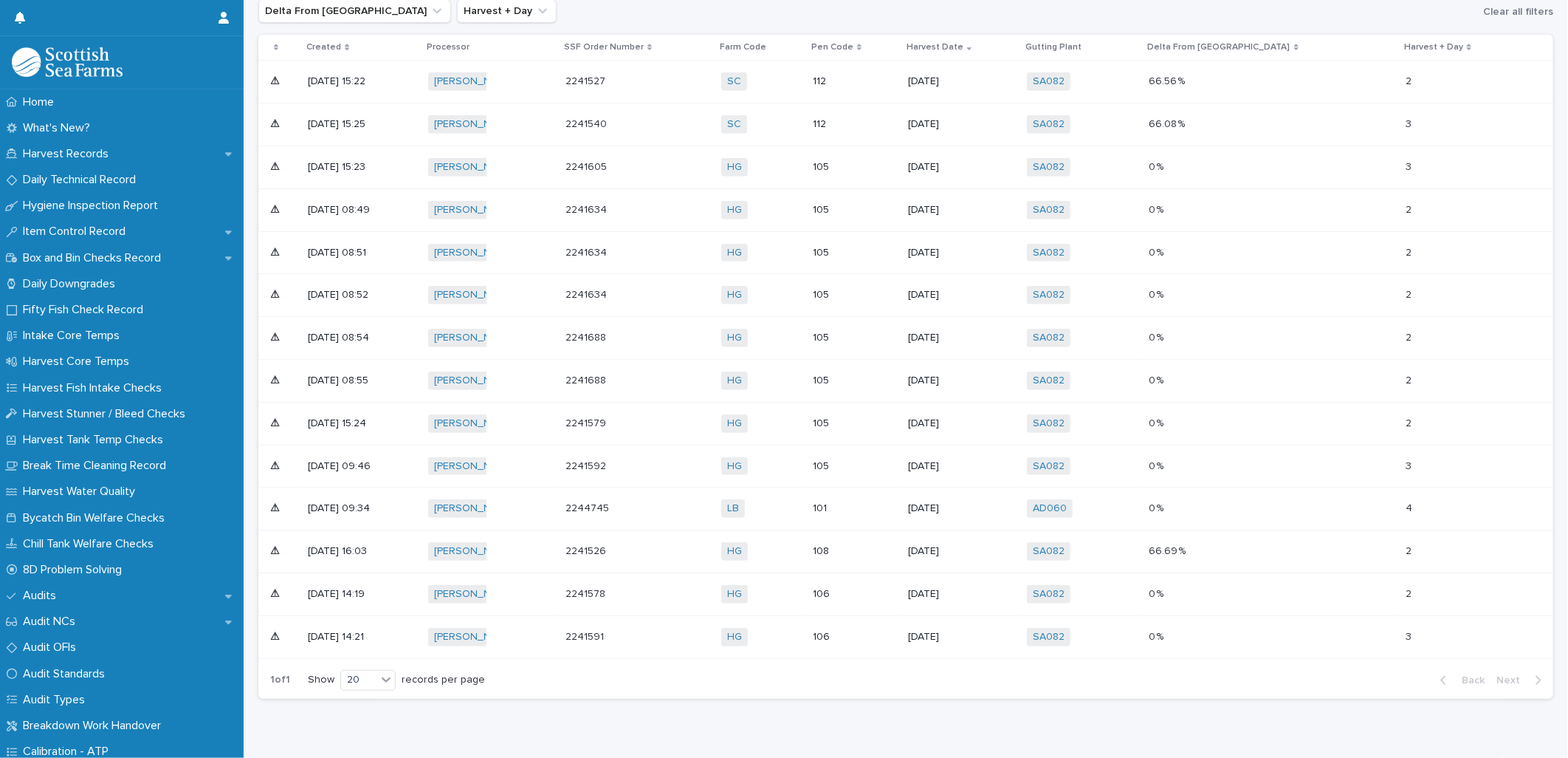
scroll to position [655, 0]
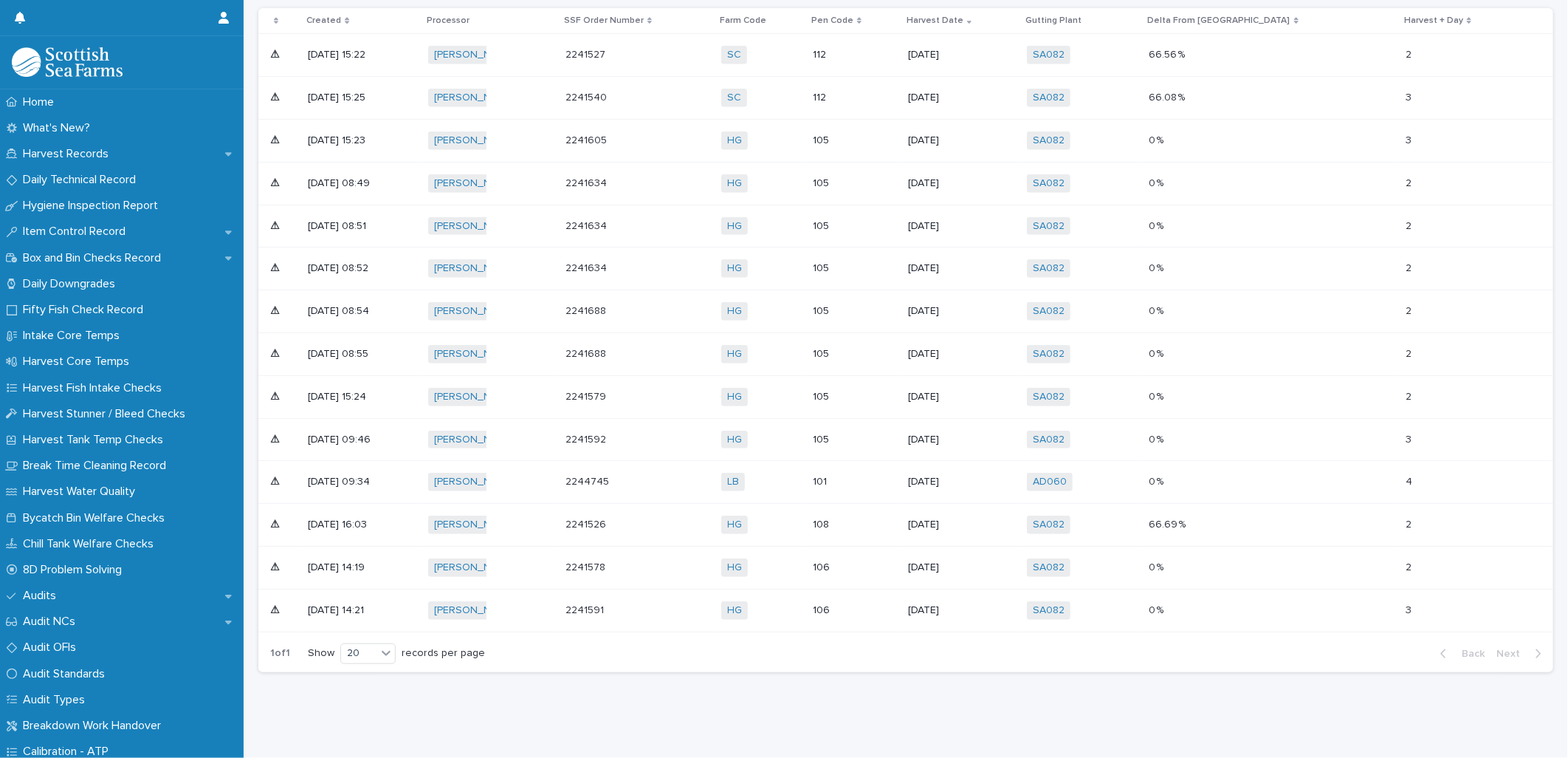
click at [886, 476] on p "101" at bounding box center [850, 482] width 74 height 13
